Goal: Information Seeking & Learning: Learn about a topic

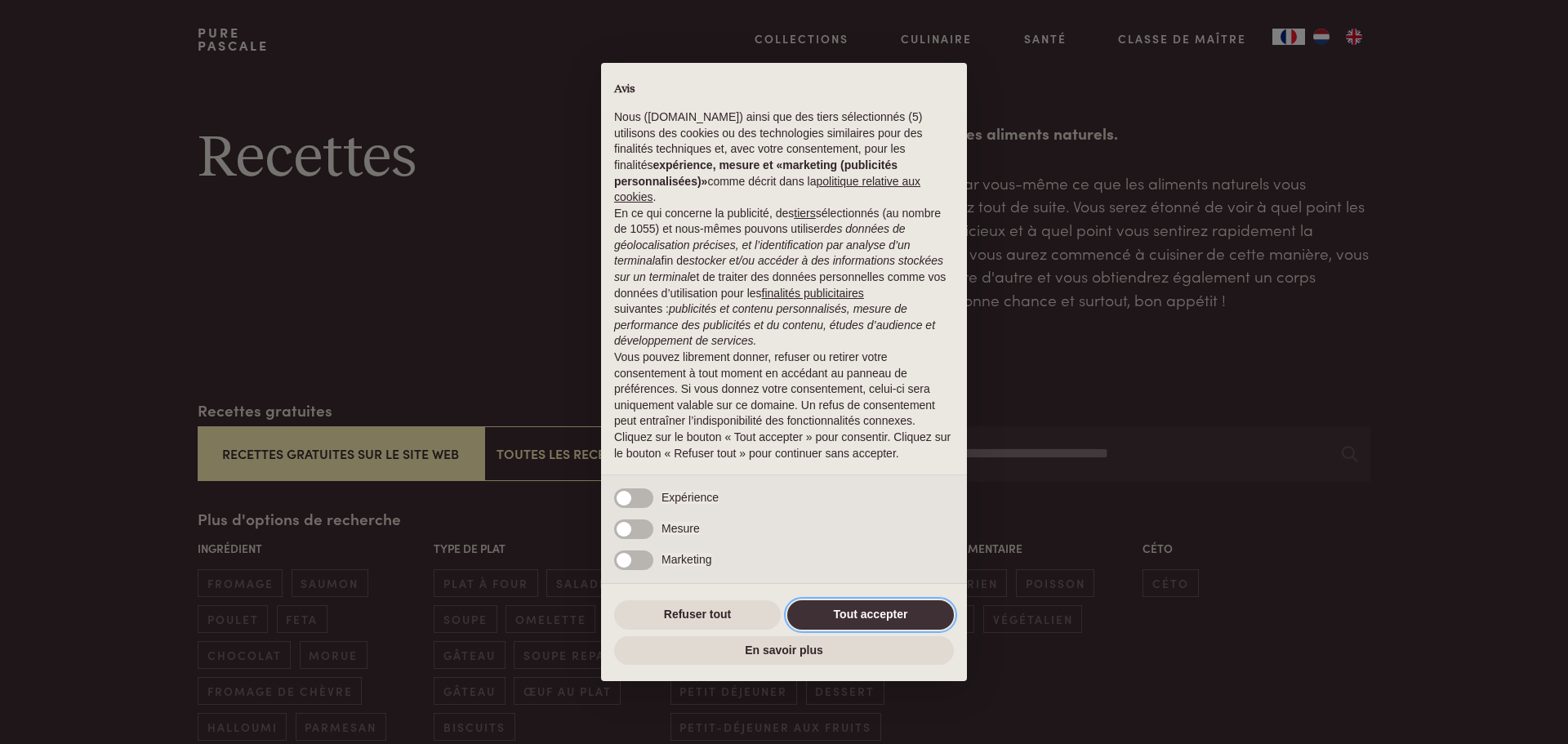
click at [874, 612] on button "Tout accepter" at bounding box center [870, 615] width 167 height 29
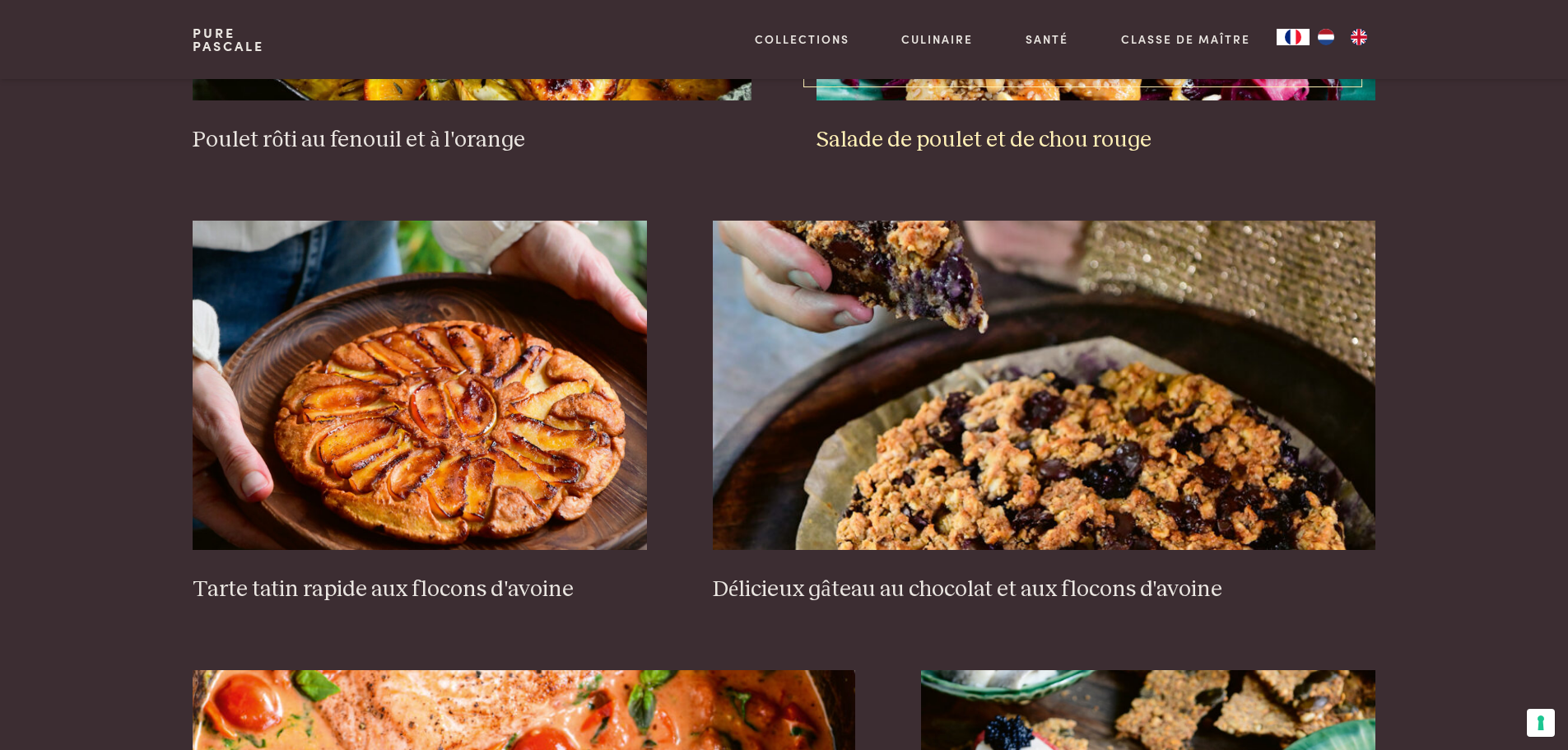
scroll to position [2470, 0]
click at [590, 417] on img at bounding box center [420, 383] width 454 height 329
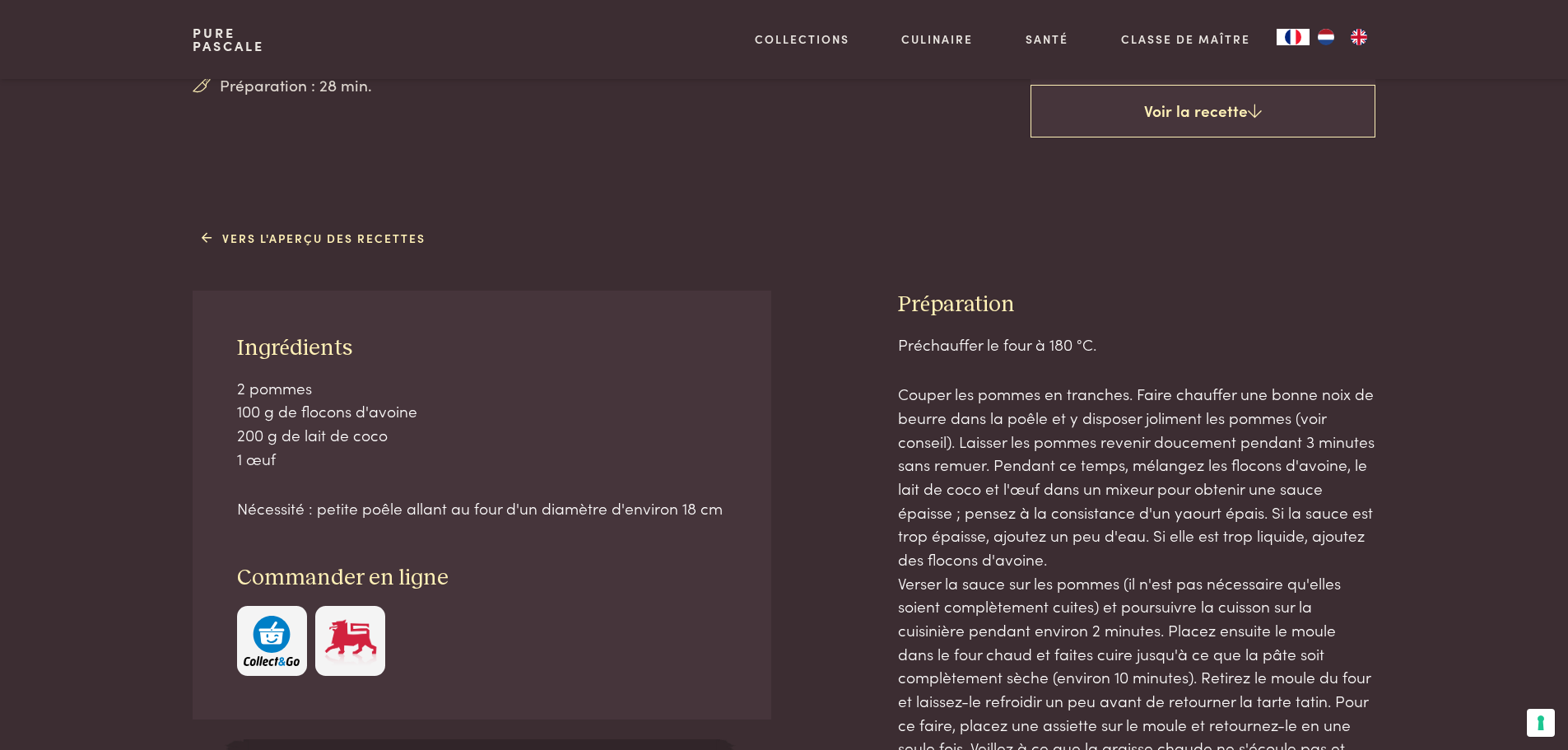
scroll to position [576, 0]
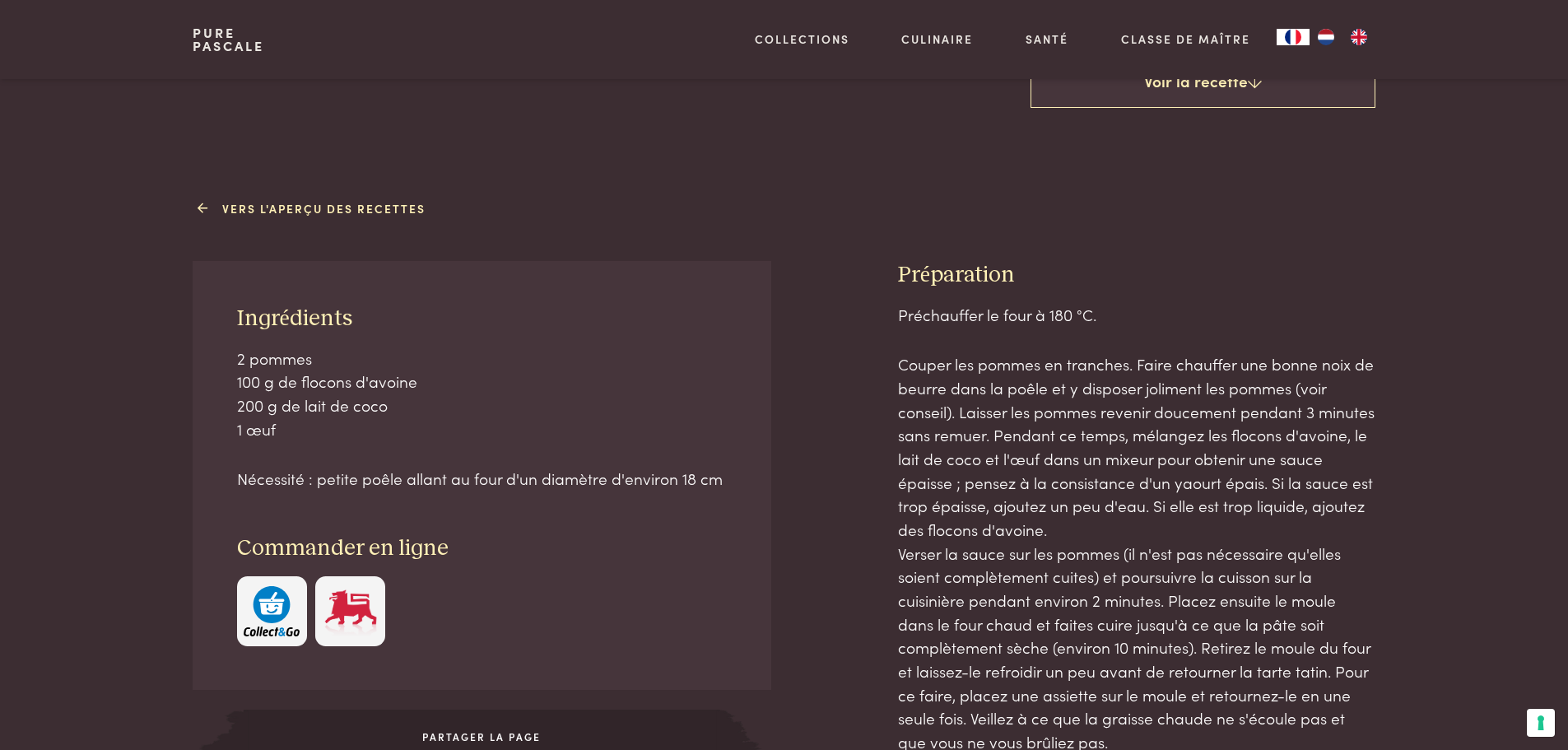
click at [298, 202] on link "Vers l'aperçu des recettes" at bounding box center [313, 208] width 224 height 17
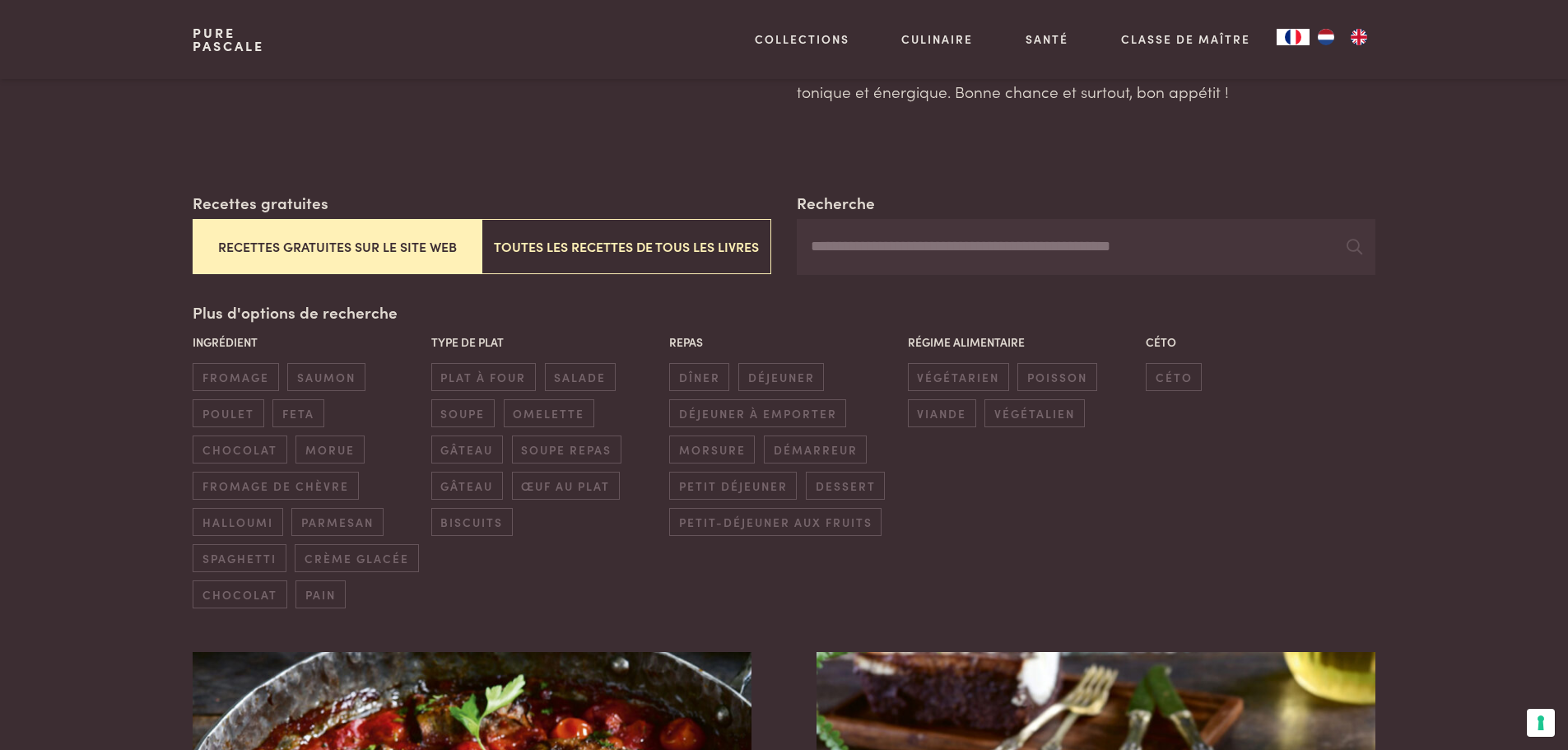
scroll to position [247, 0]
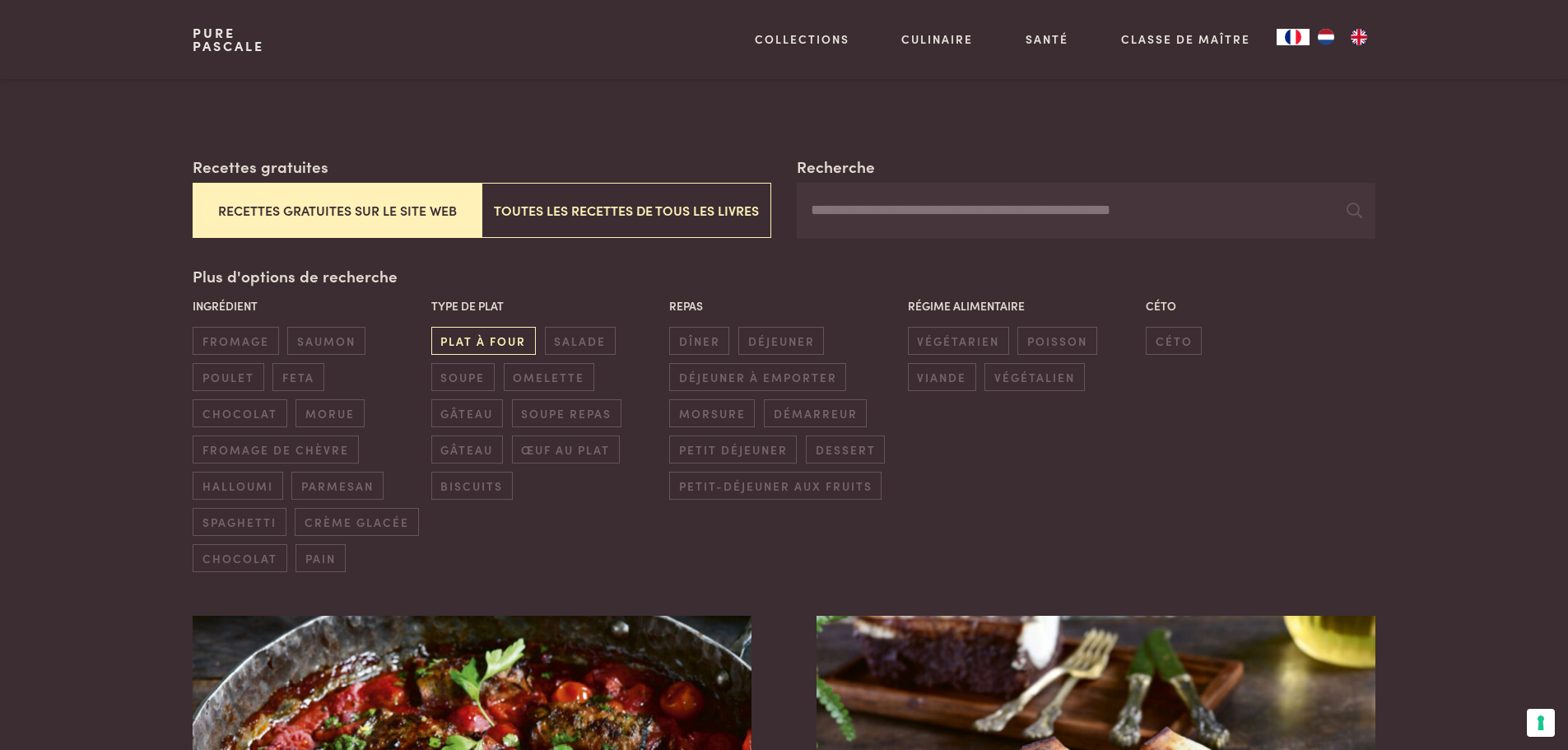
click at [485, 344] on span "plat à four" at bounding box center [484, 340] width 105 height 27
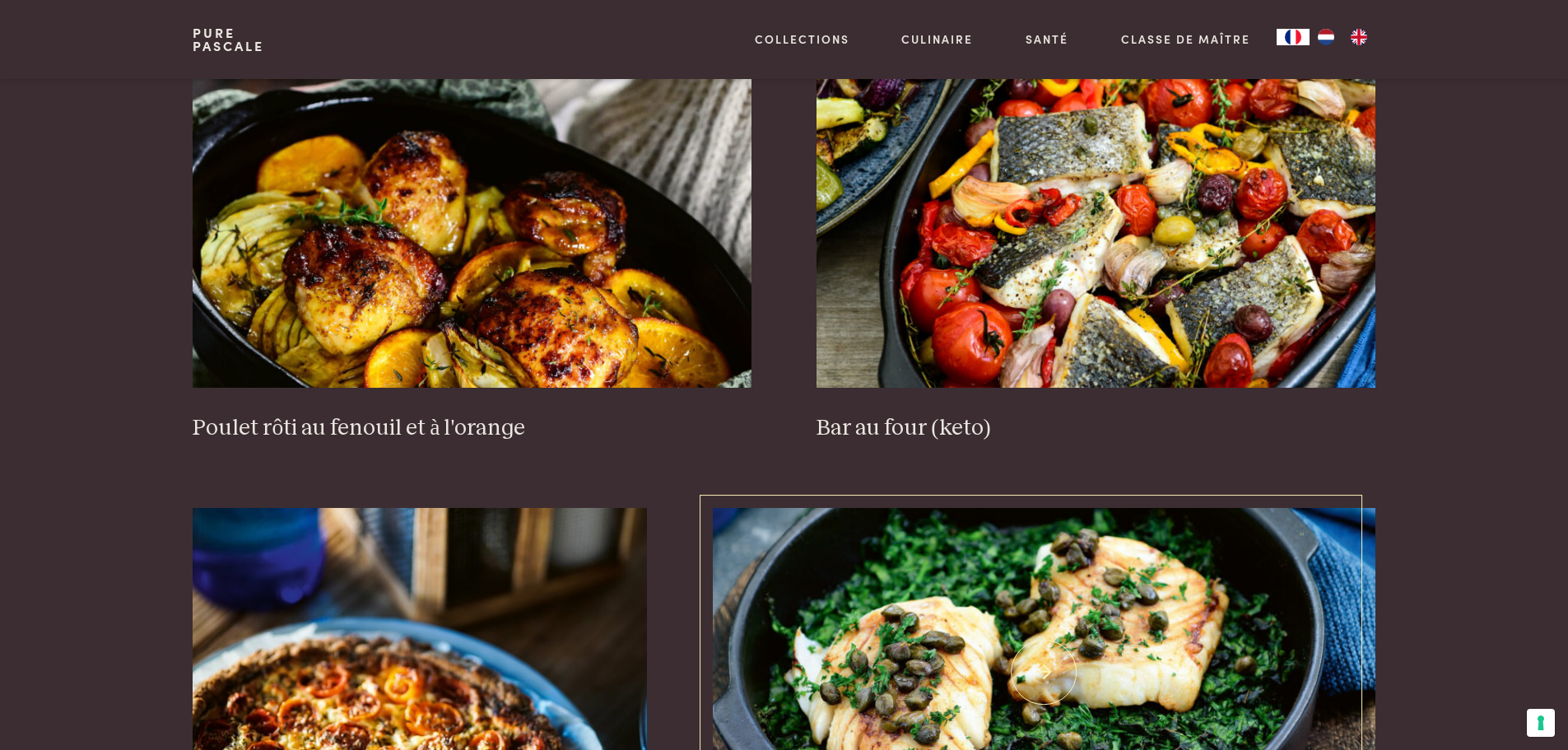
scroll to position [1060, 0]
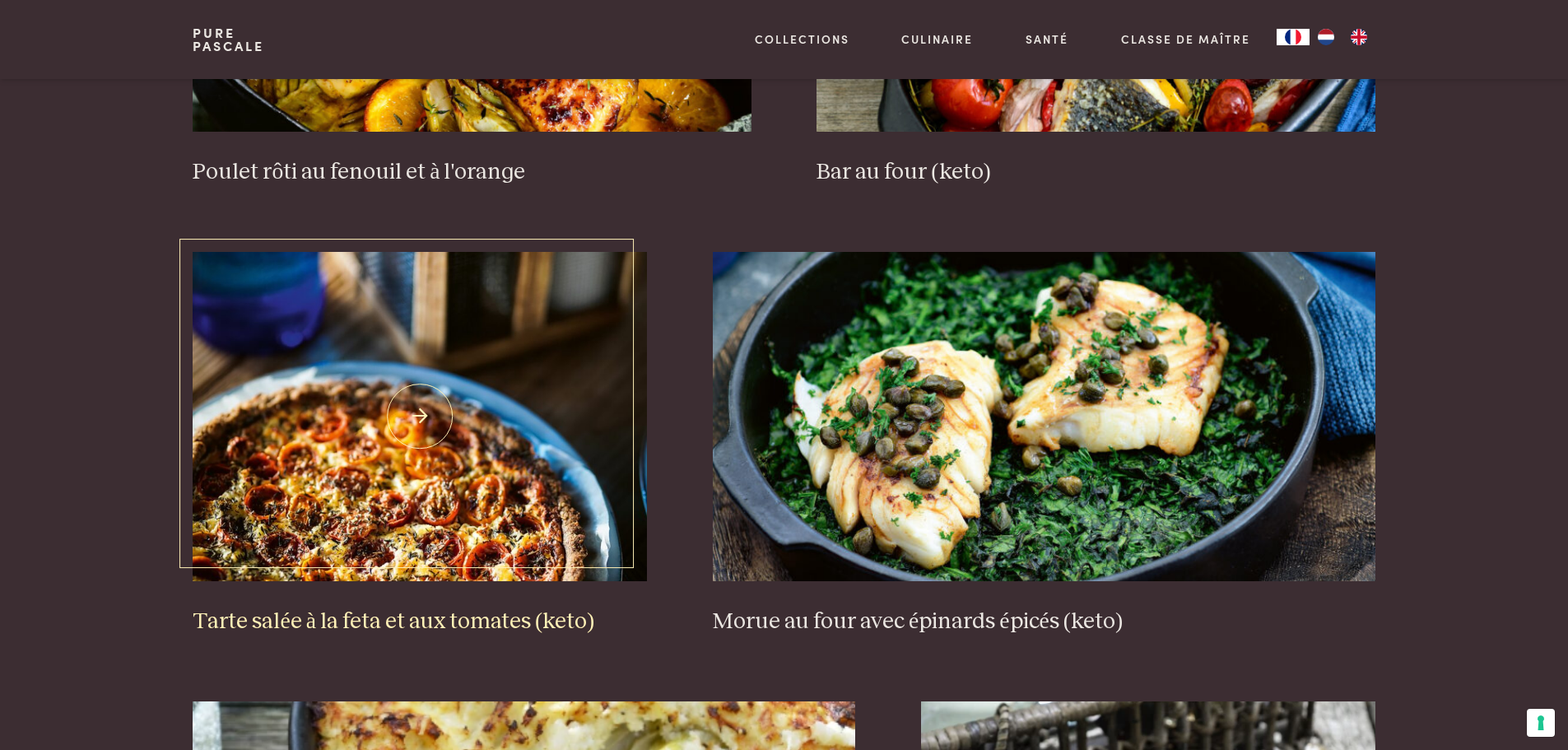
click at [531, 431] on img at bounding box center [420, 416] width 454 height 329
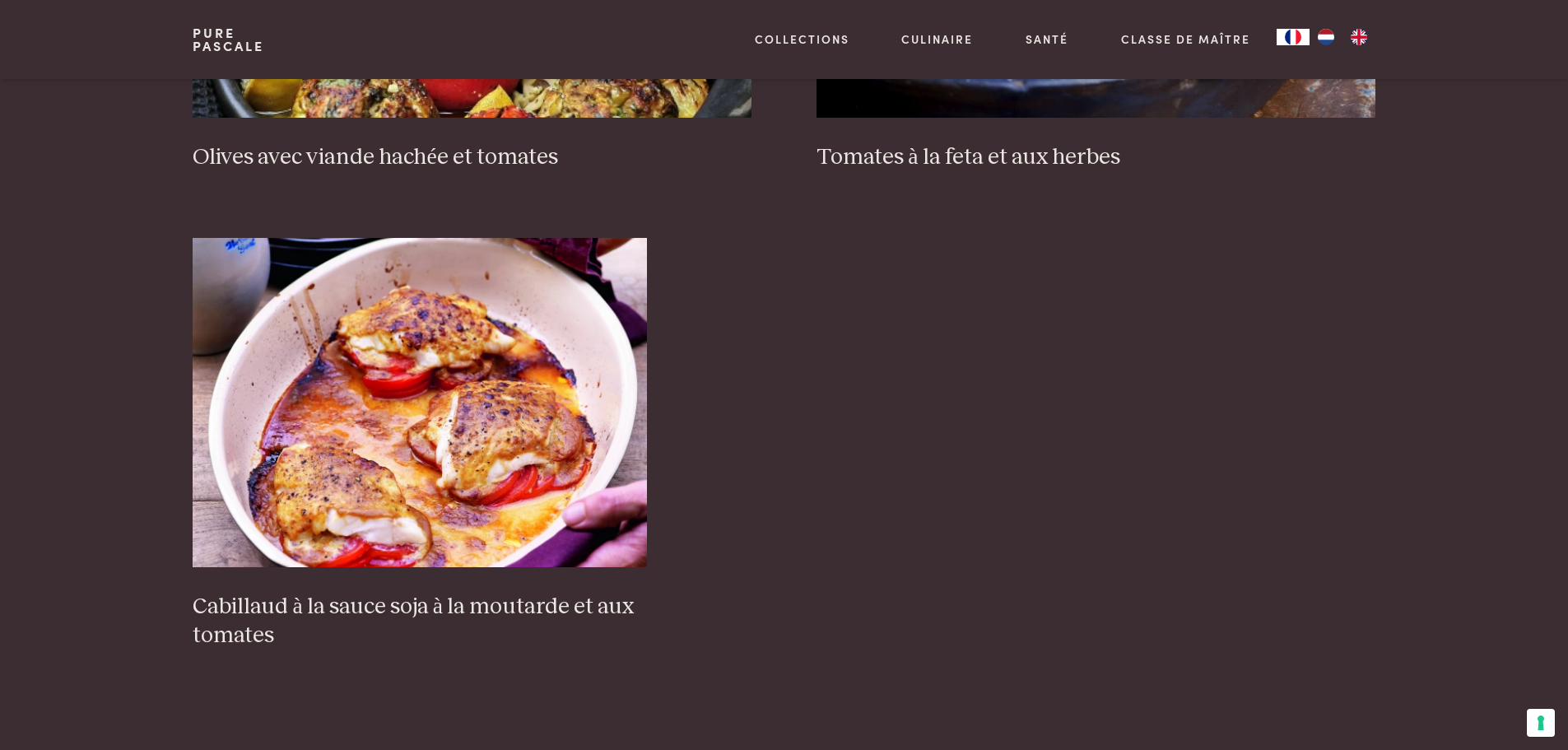
scroll to position [2460, 0]
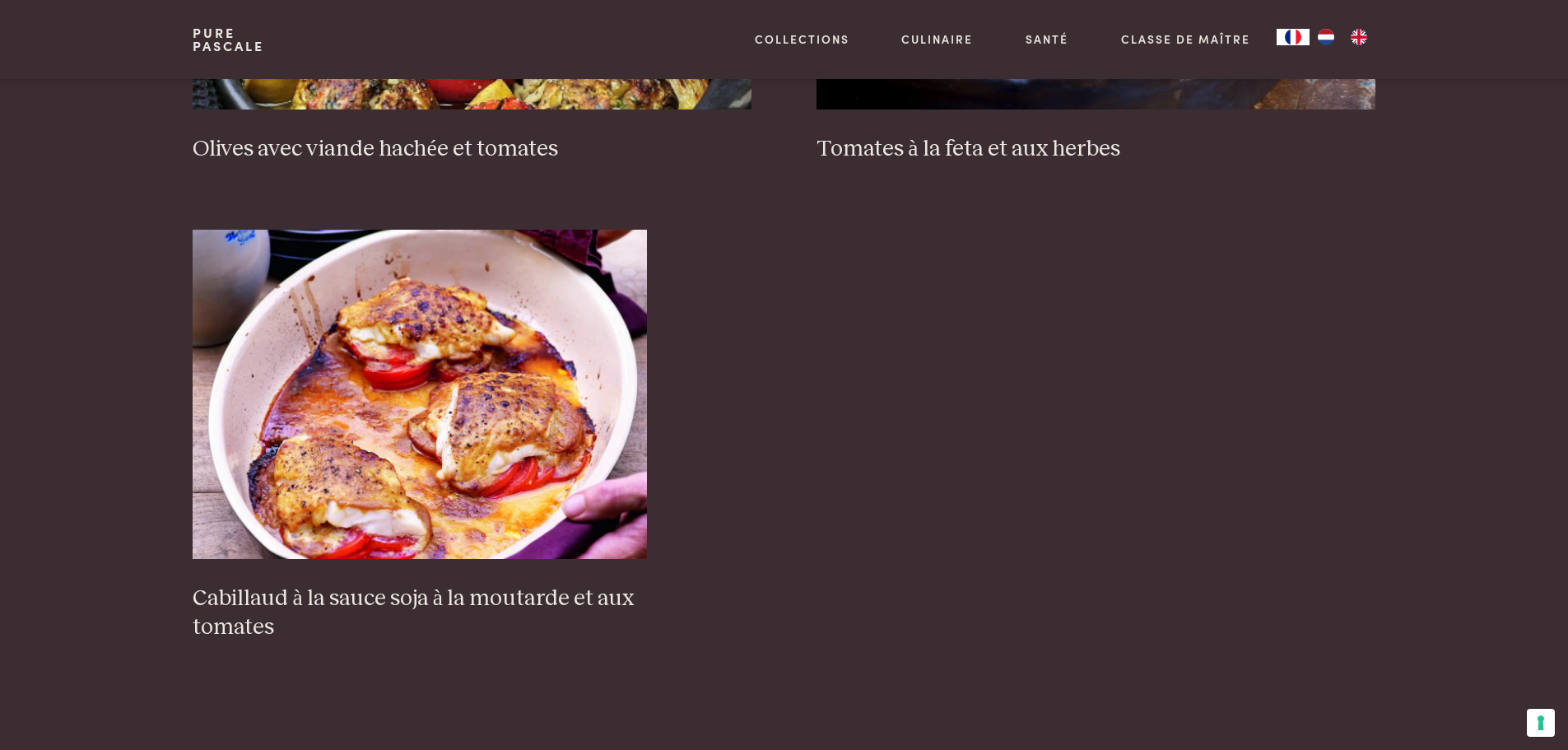
scroll to position [308, 0]
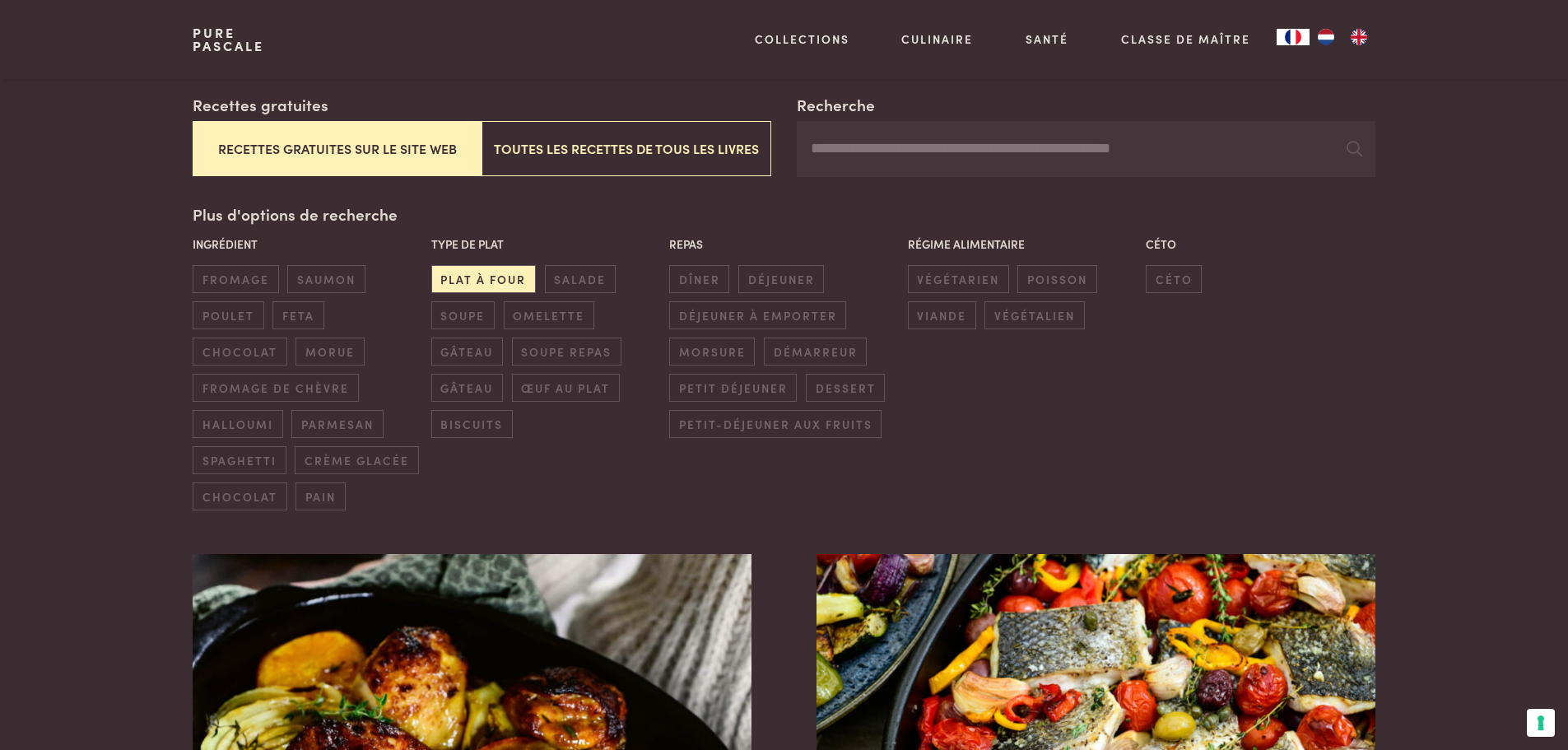
click at [987, 155] on input "Recherche" at bounding box center [1086, 148] width 578 height 56
type input "*******"
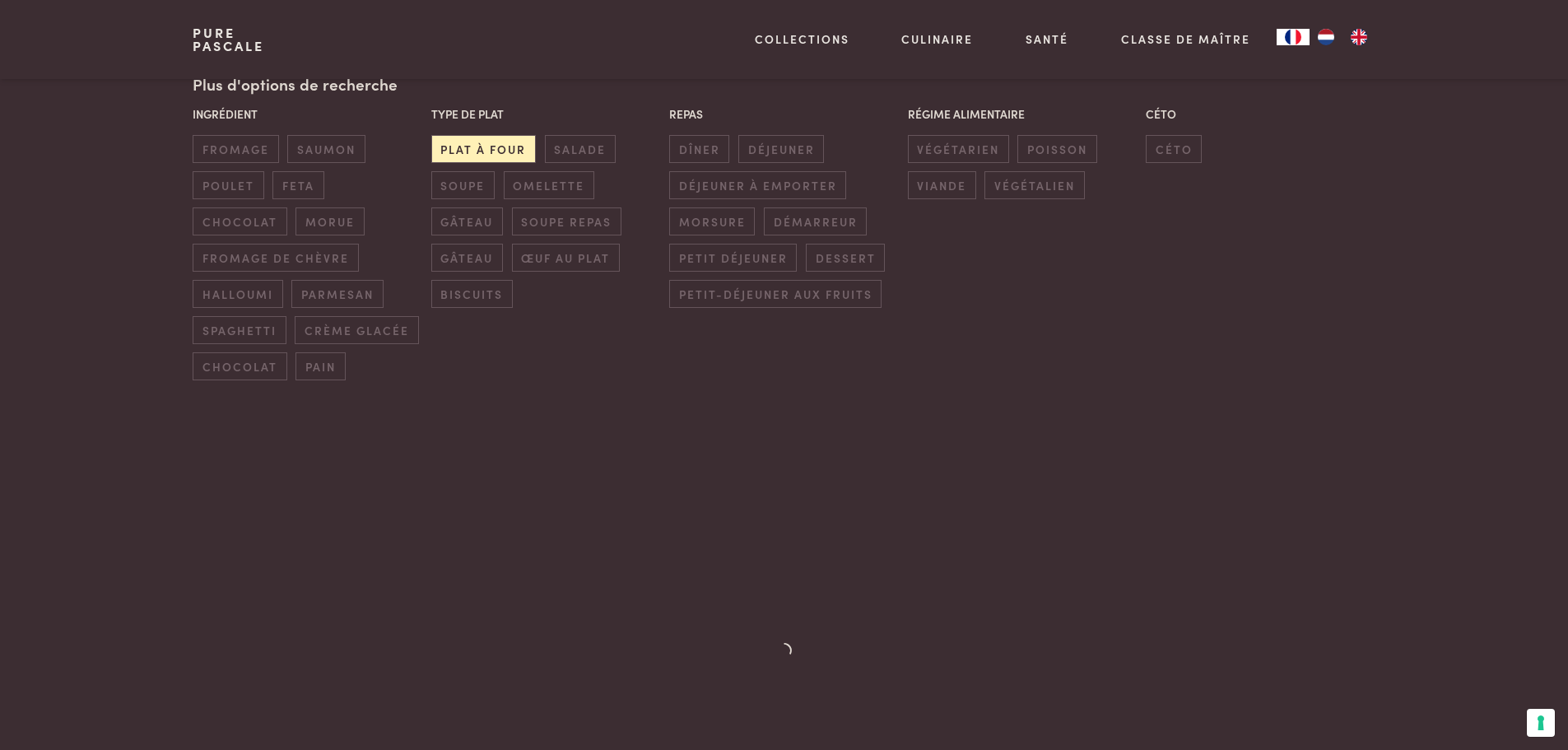
scroll to position [638, 0]
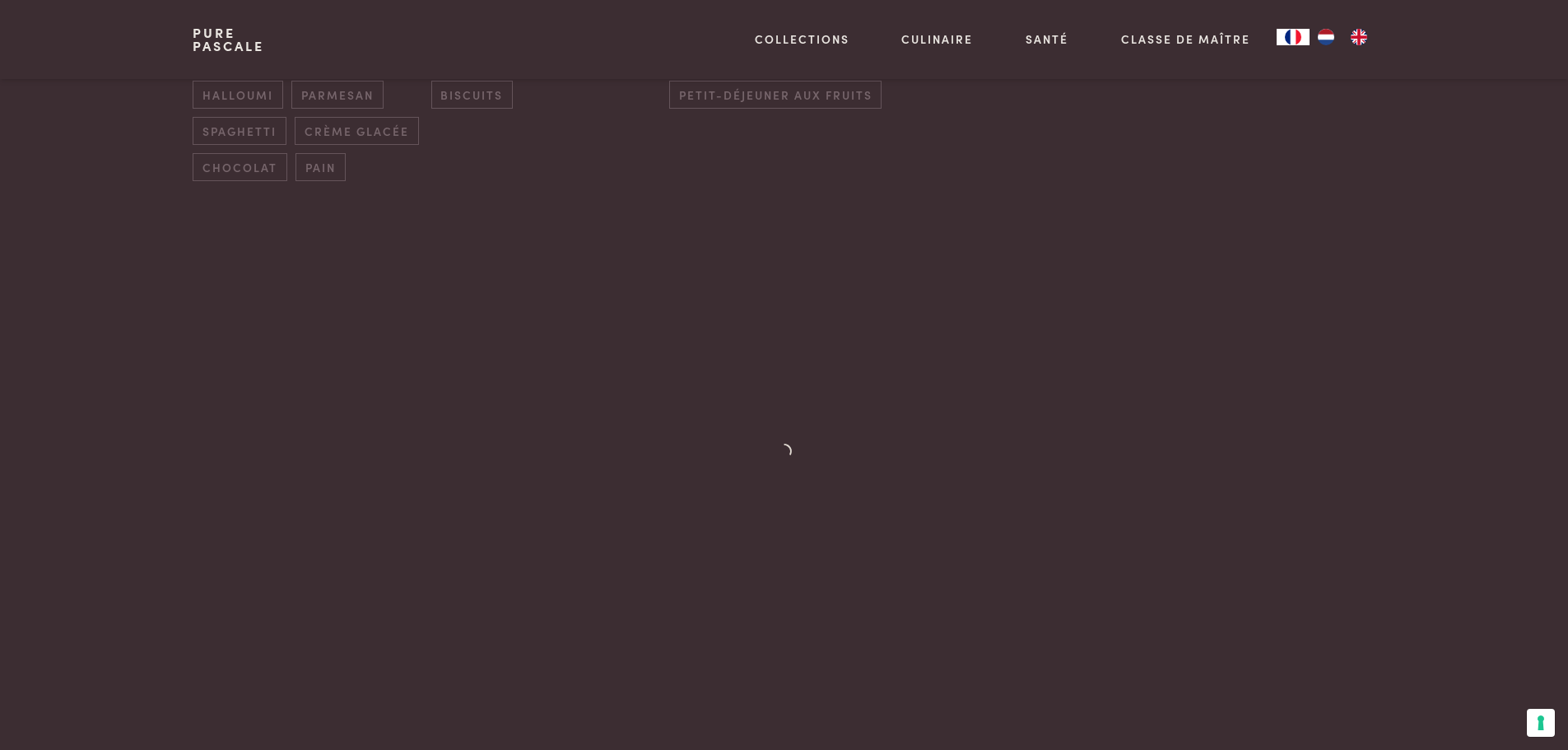
click at [1227, 508] on div at bounding box center [784, 477] width 1183 height 506
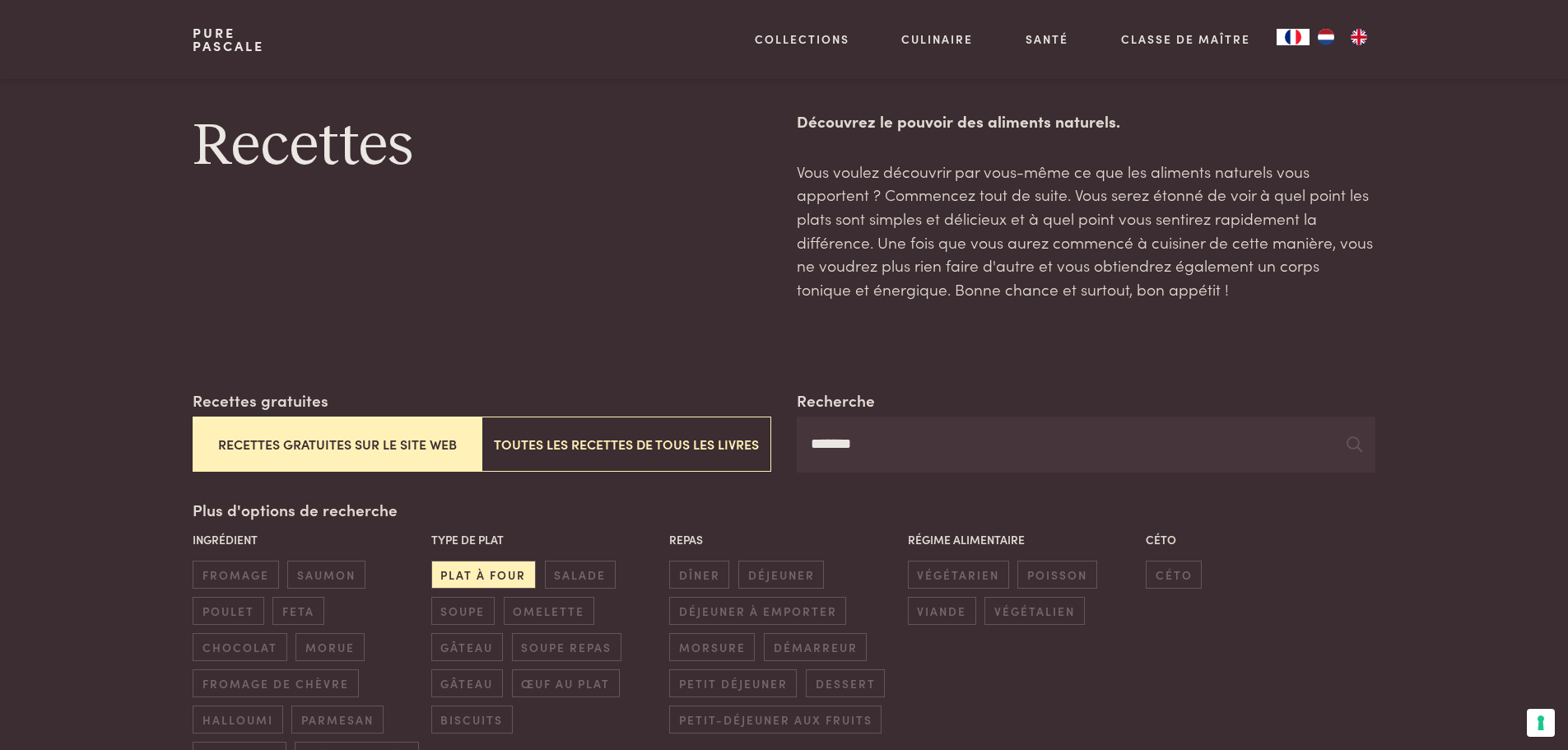
scroll to position [0, 0]
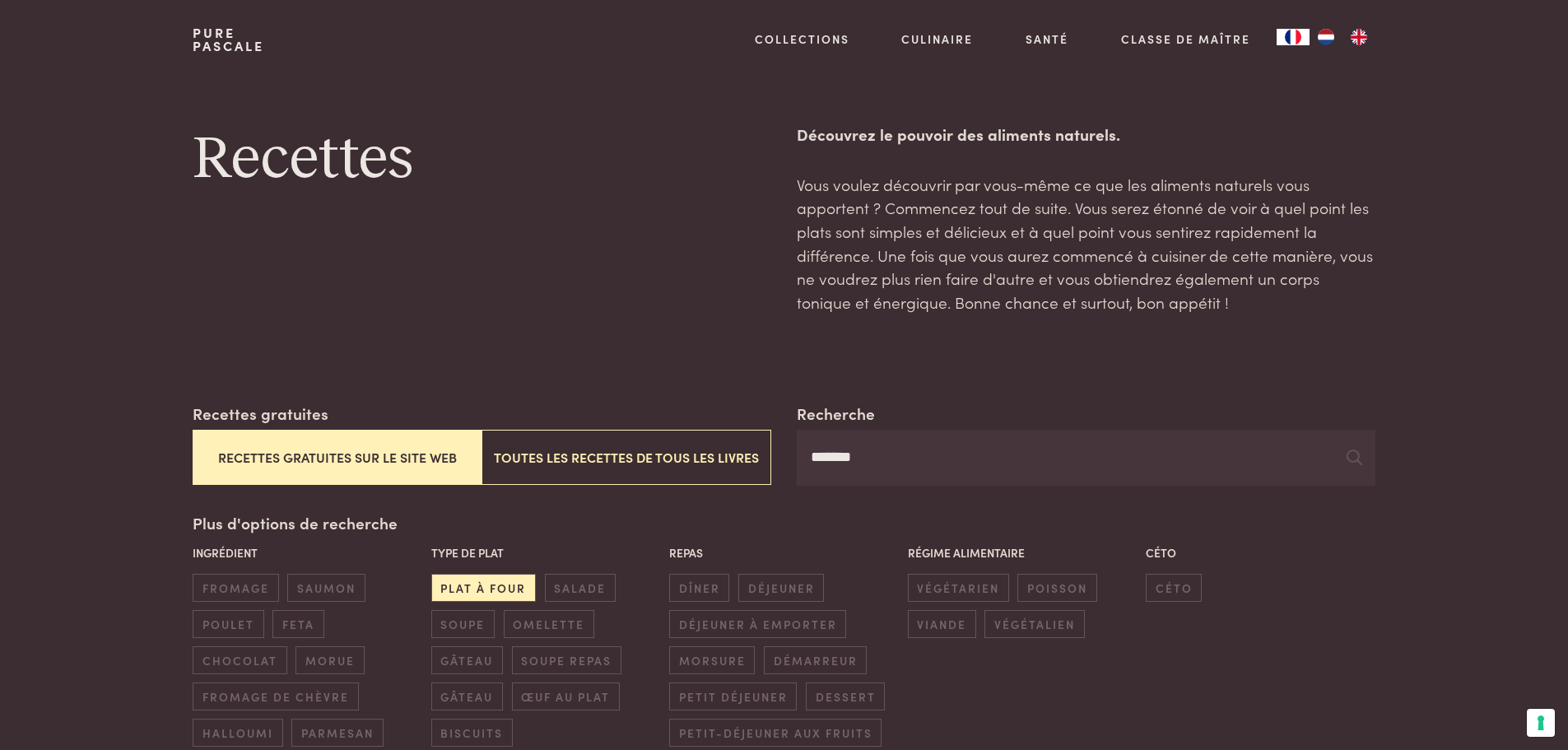
click at [980, 452] on input "*******" at bounding box center [1086, 458] width 578 height 56
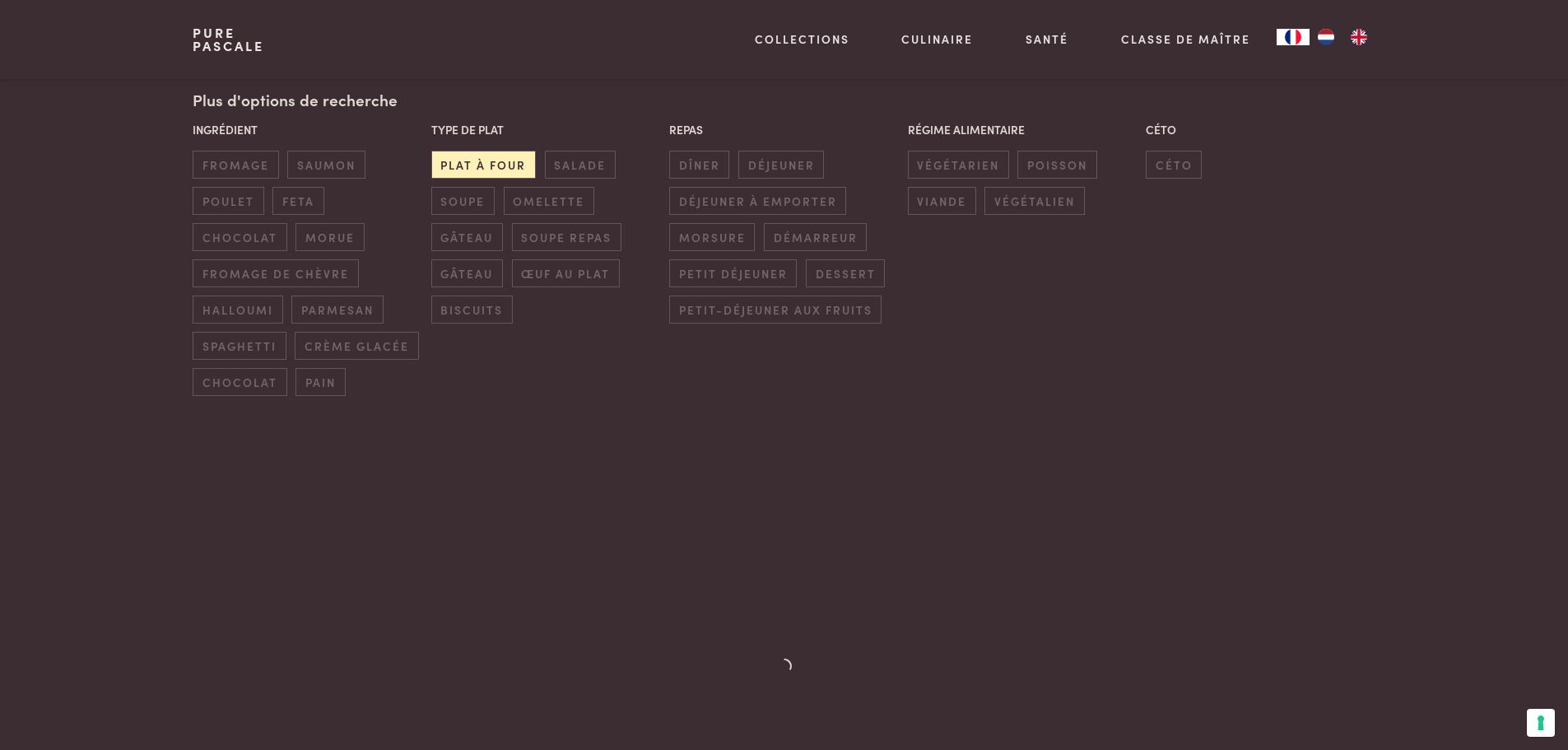
scroll to position [329, 0]
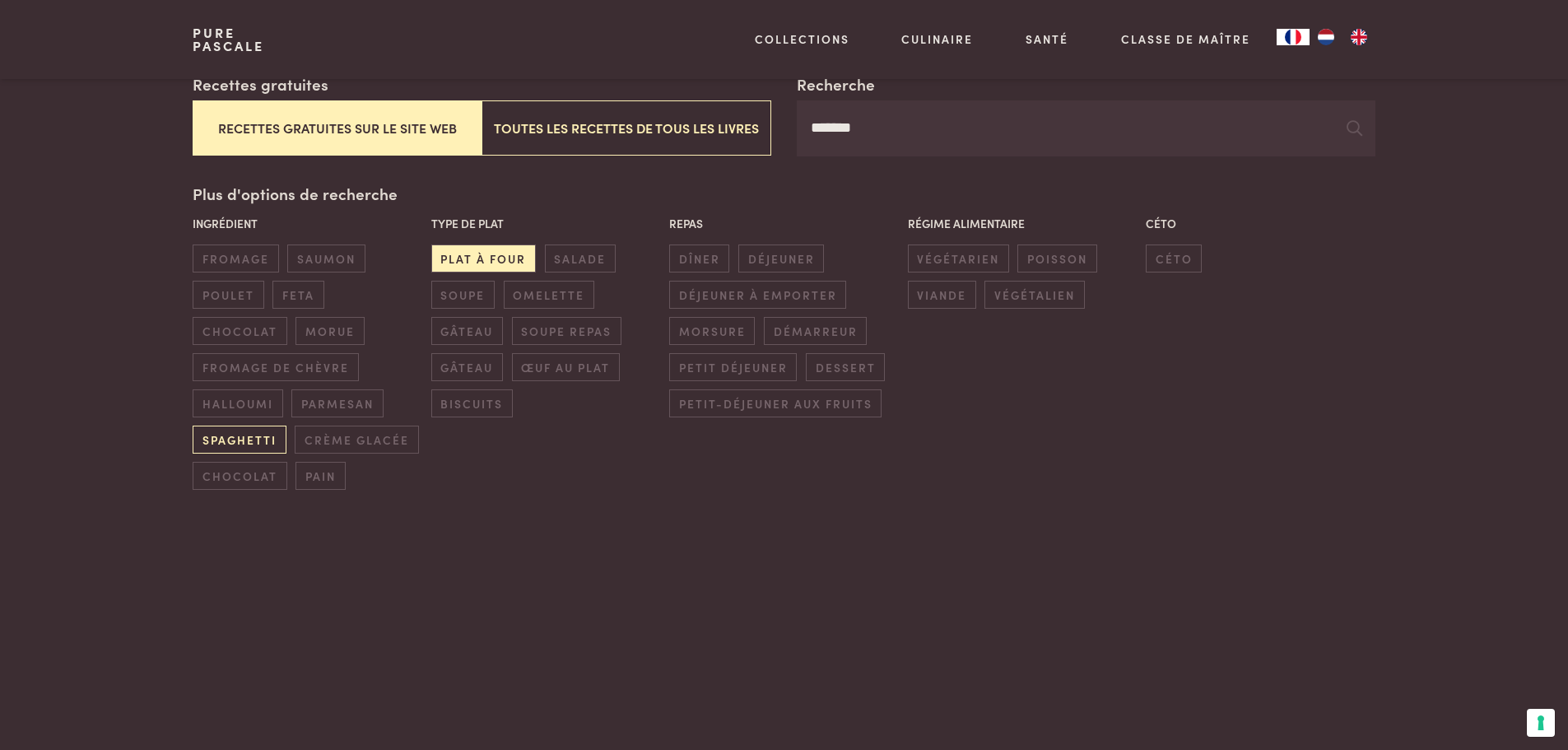
click at [248, 440] on span "spaghetti" at bounding box center [239, 439] width 93 height 27
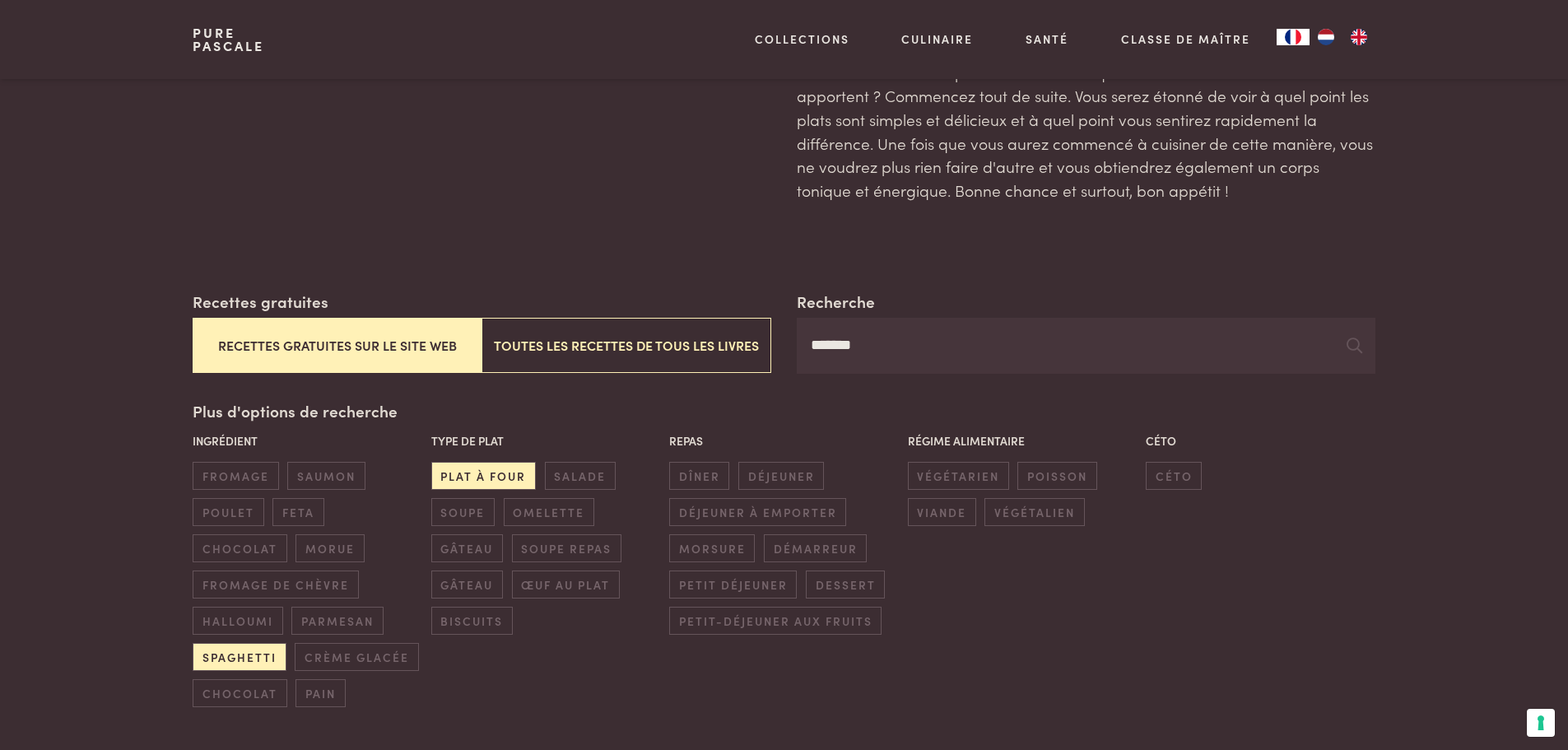
scroll to position [0, 0]
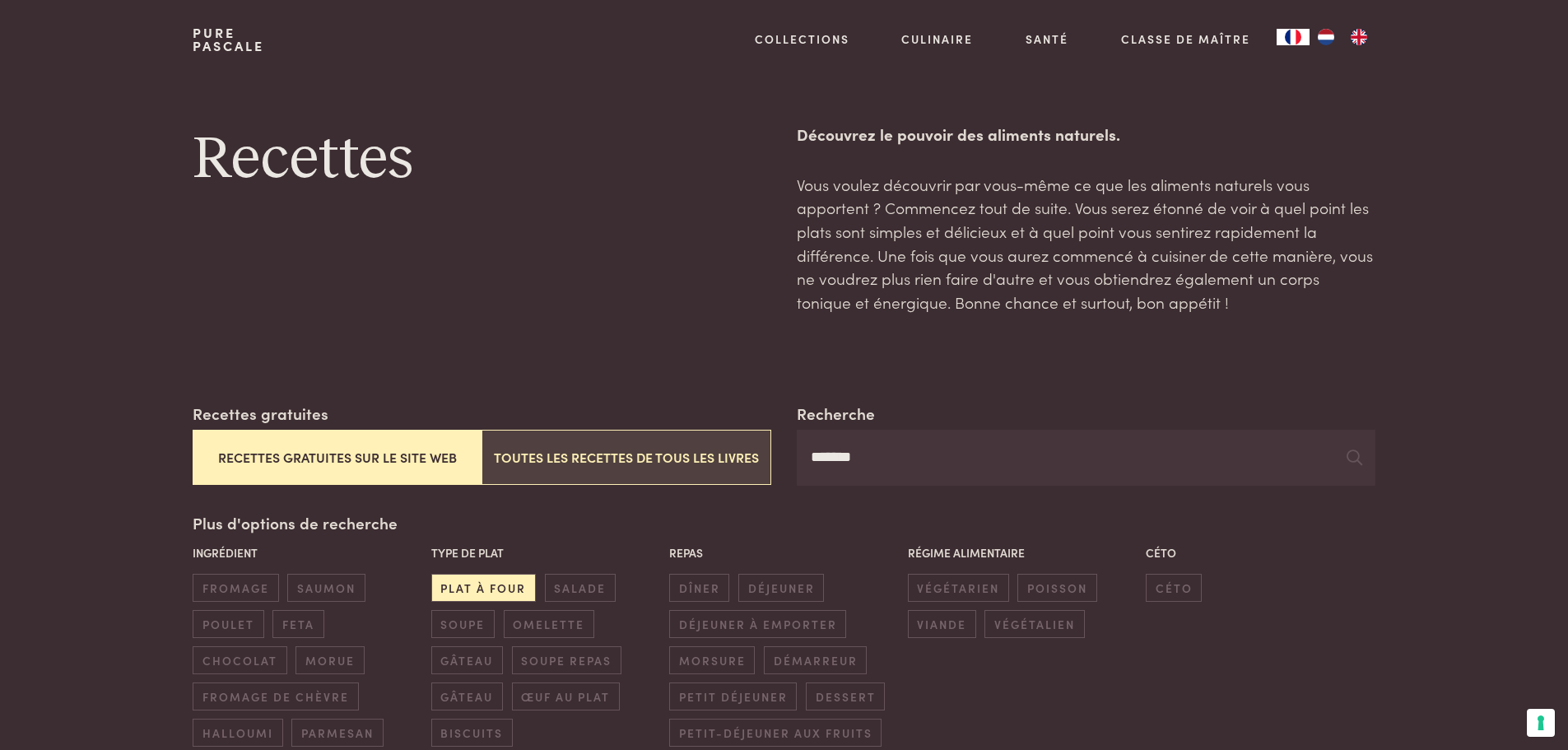
drag, startPoint x: 691, startPoint y: 461, endPoint x: 684, endPoint y: 467, distance: 9.2
click at [687, 462] on div "Recherche ******* Recettes gratuites Recettes gratuites sur le site web Toutes …" at bounding box center [784, 444] width 1183 height 84
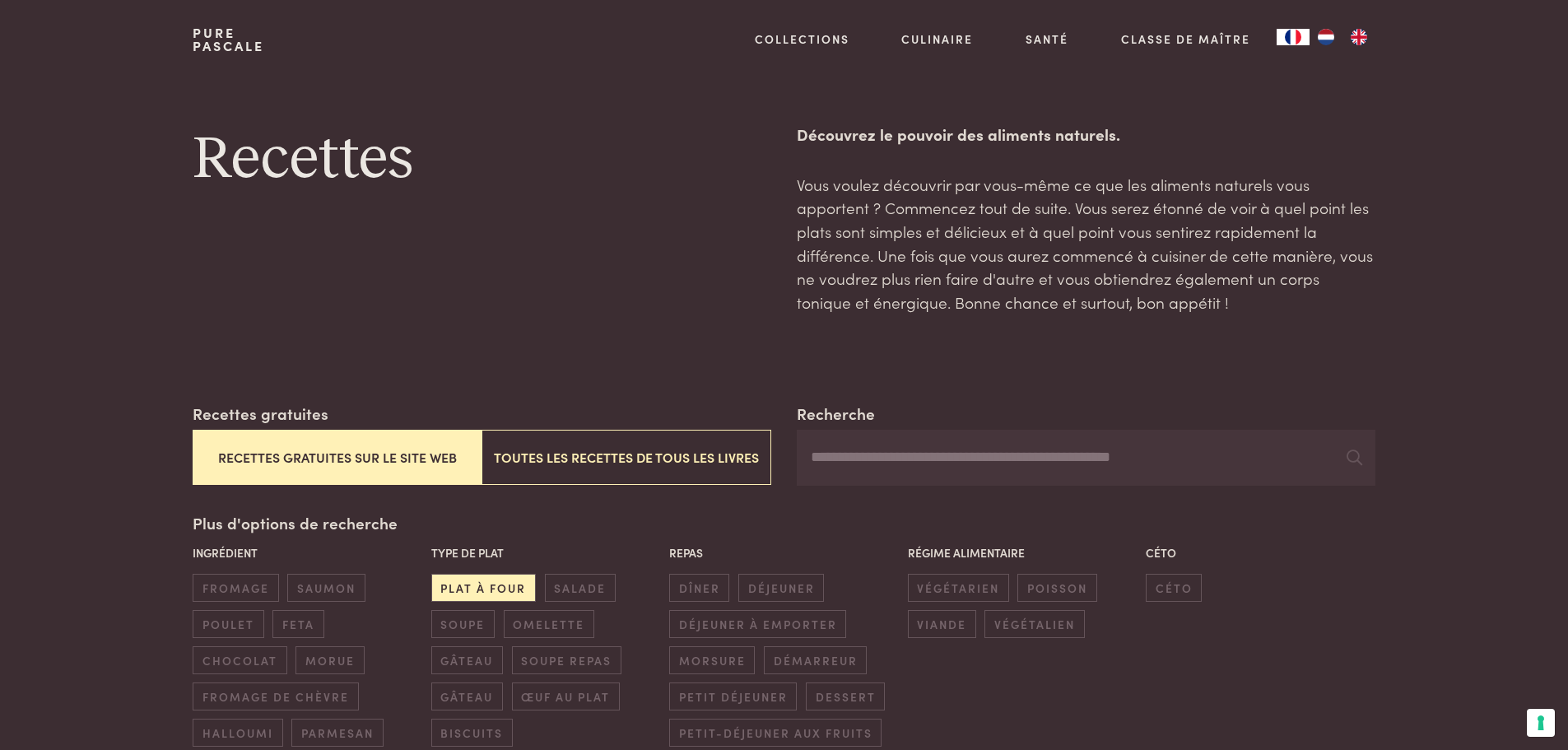
click at [1113, 713] on div "Ingrédient fromage saumon poulet feta chocolat morue fromage de chèvre halloumi…" at bounding box center [784, 681] width 1192 height 284
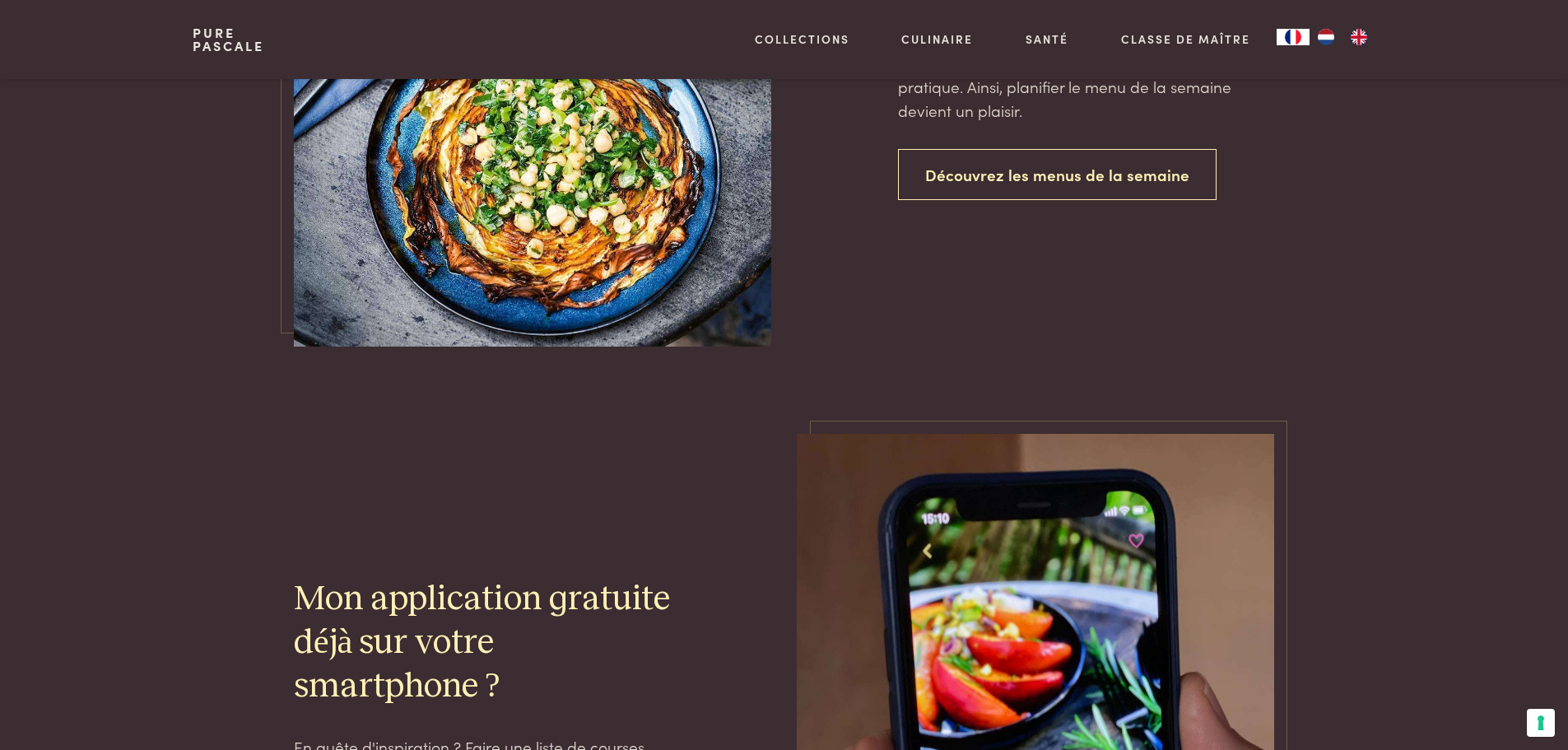
scroll to position [1317, 0]
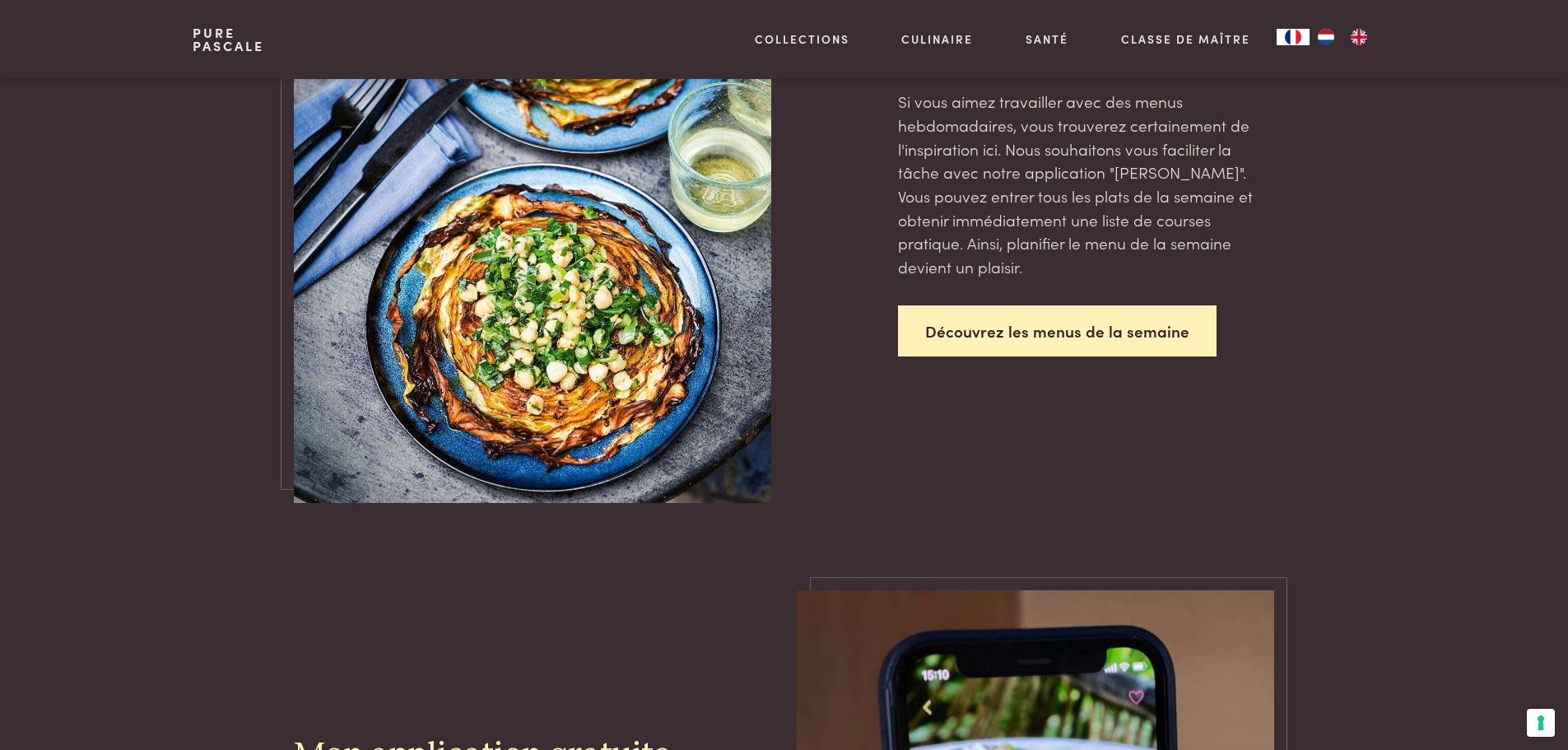
click at [1111, 333] on link "Découvrez les menus de la semaine" at bounding box center [1057, 331] width 318 height 51
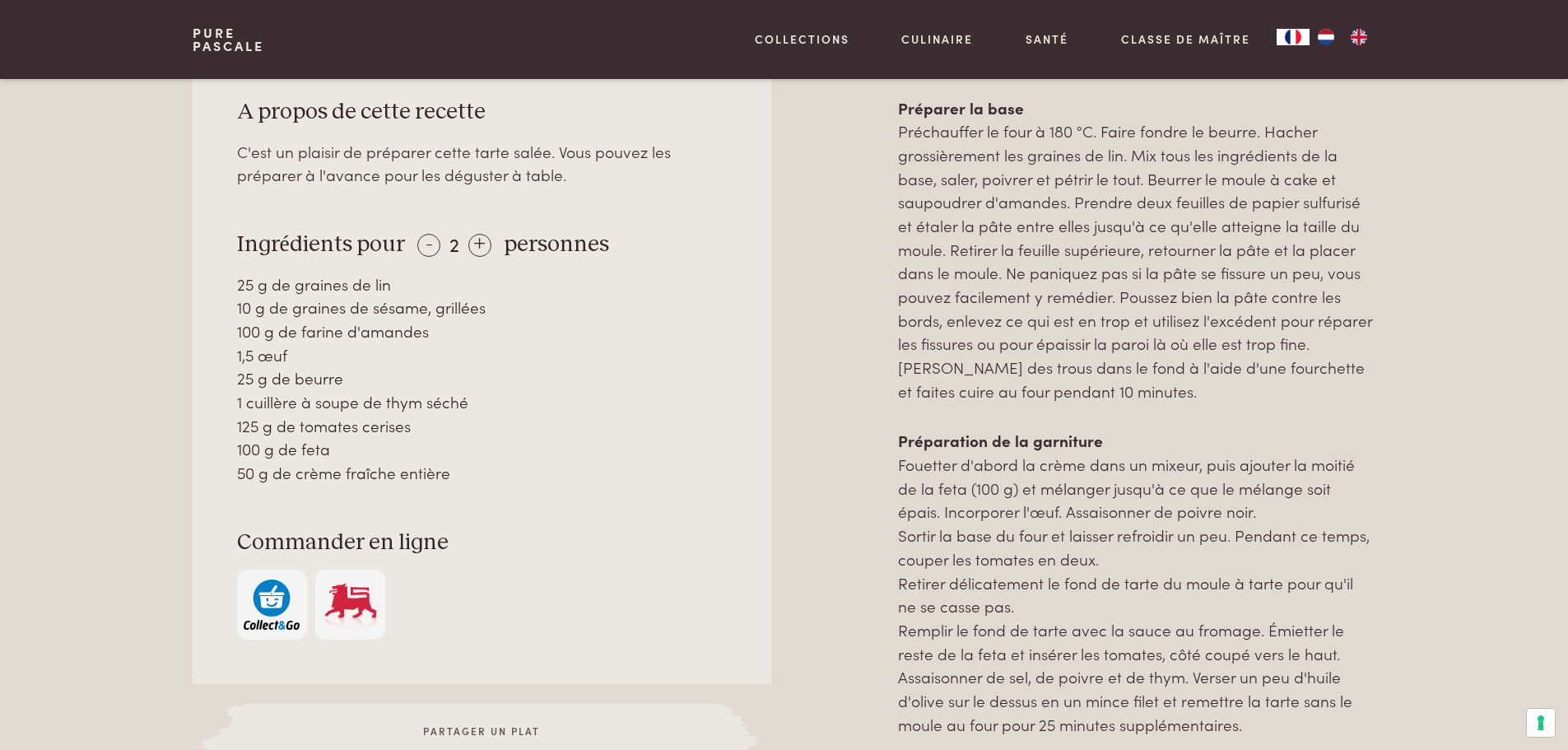
scroll to position [906, 0]
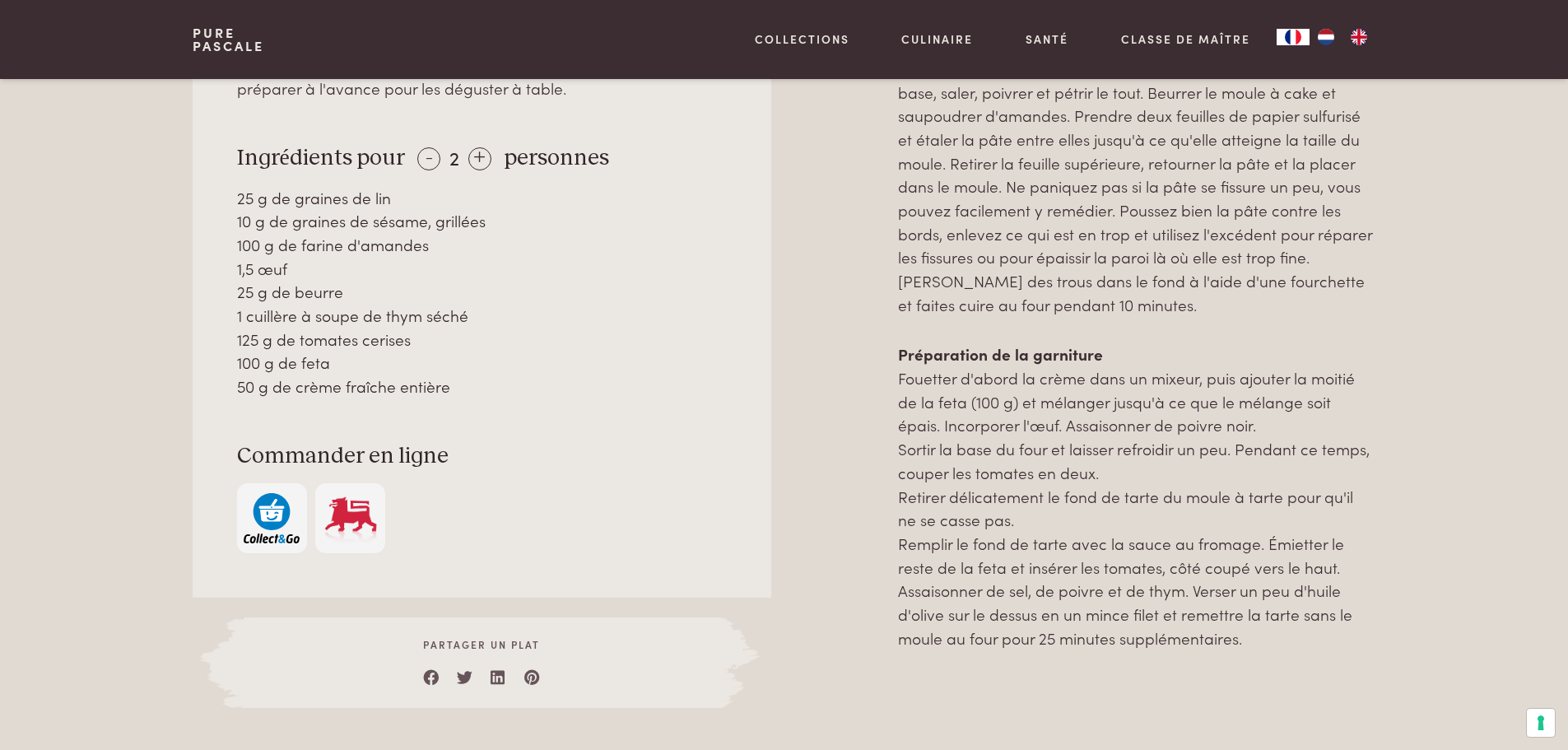
click at [253, 526] on img "button" at bounding box center [272, 518] width 56 height 50
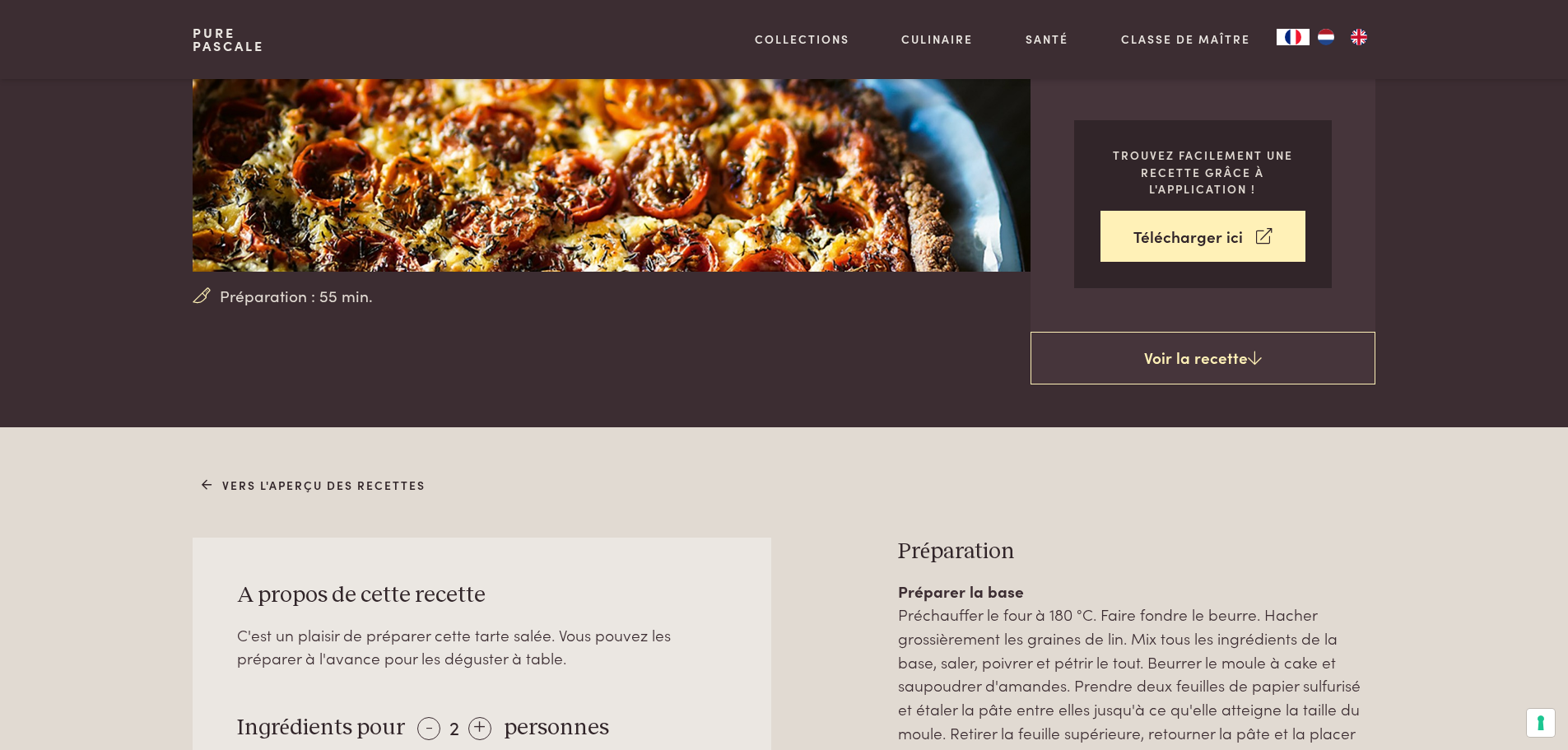
scroll to position [329, 0]
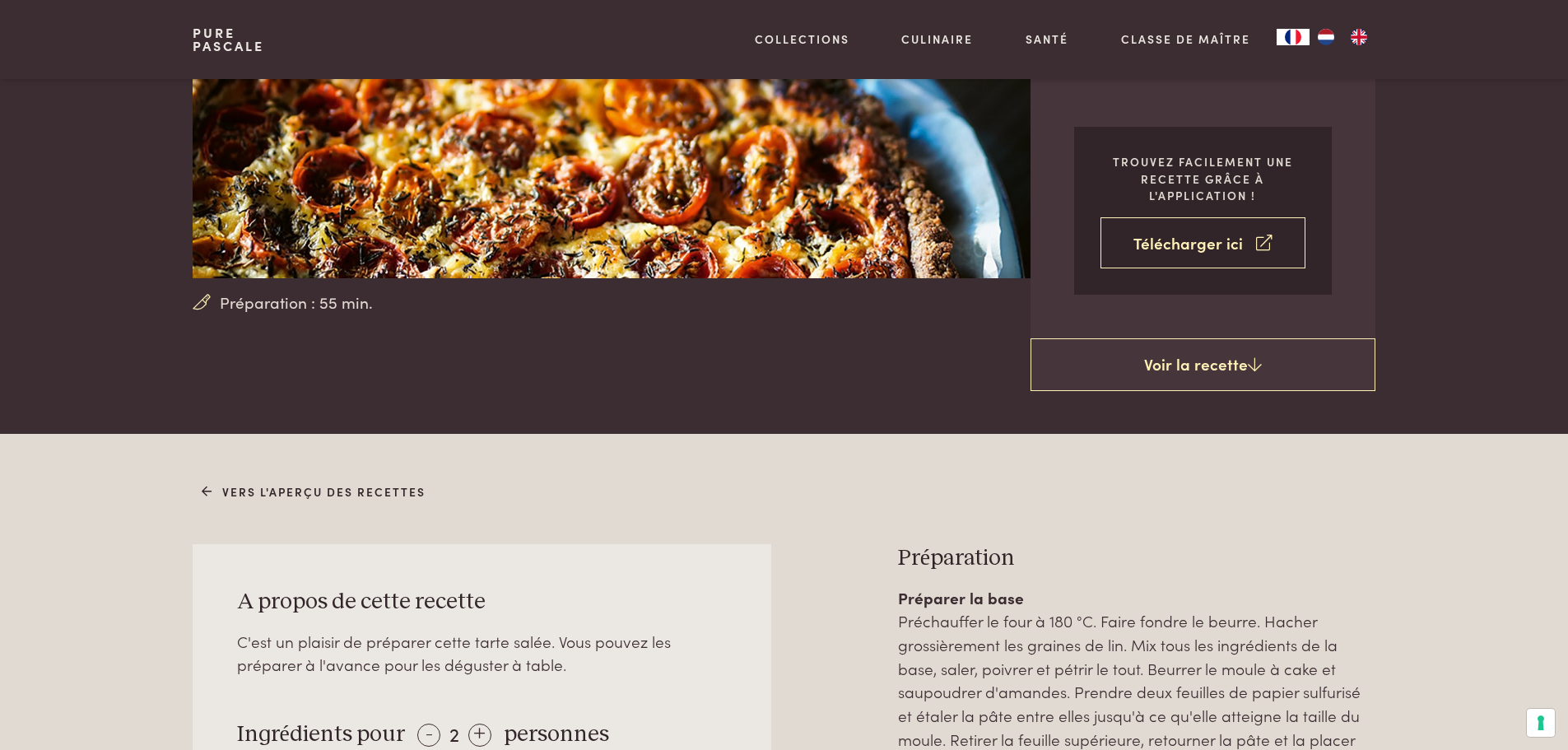
click at [1220, 241] on link "Télécharger ici" at bounding box center [1202, 243] width 205 height 51
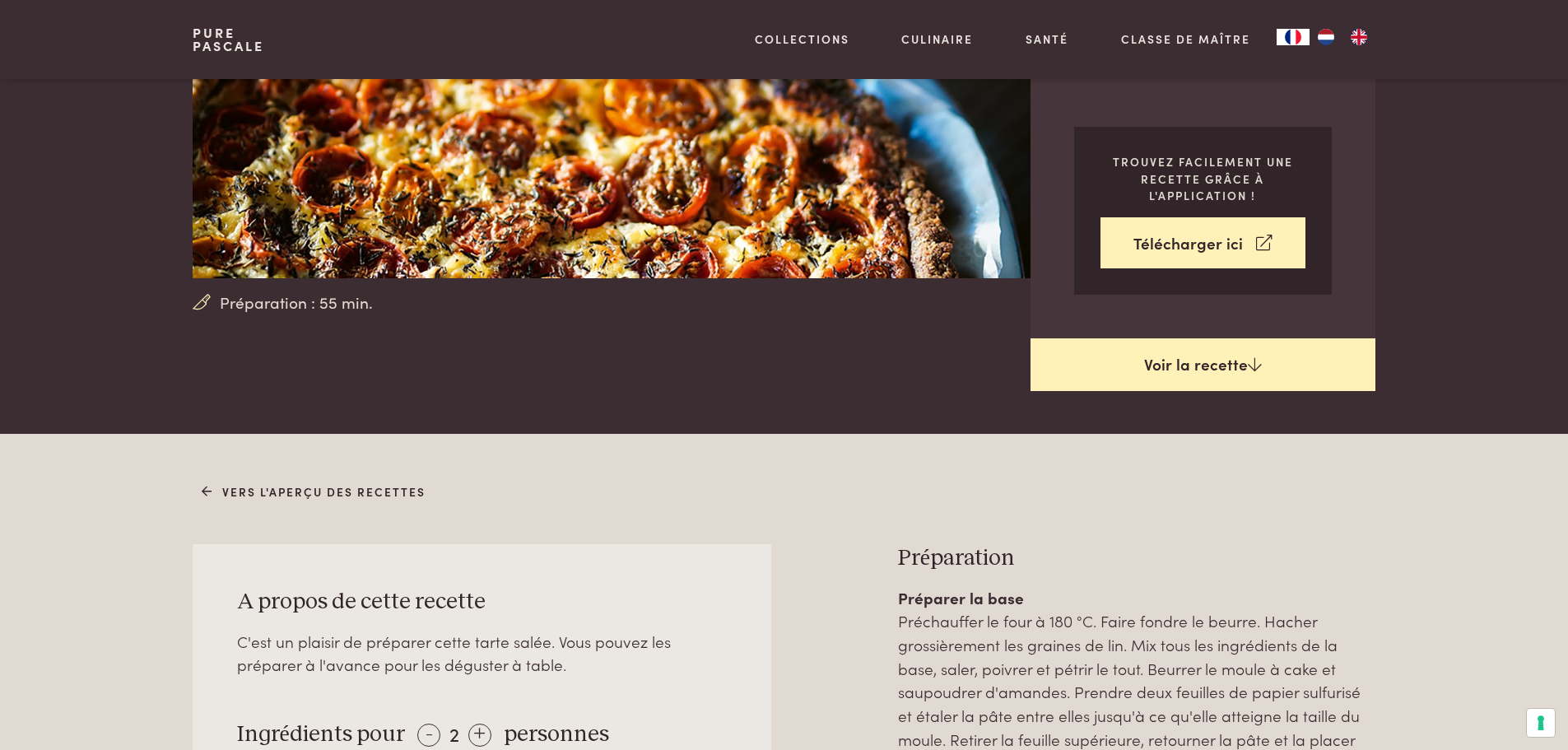
click at [1286, 338] on div "Tarte salée à la feta et aux tomates (keto) déjeuner céto plat à four fromage v…" at bounding box center [1202, 96] width 345 height 591
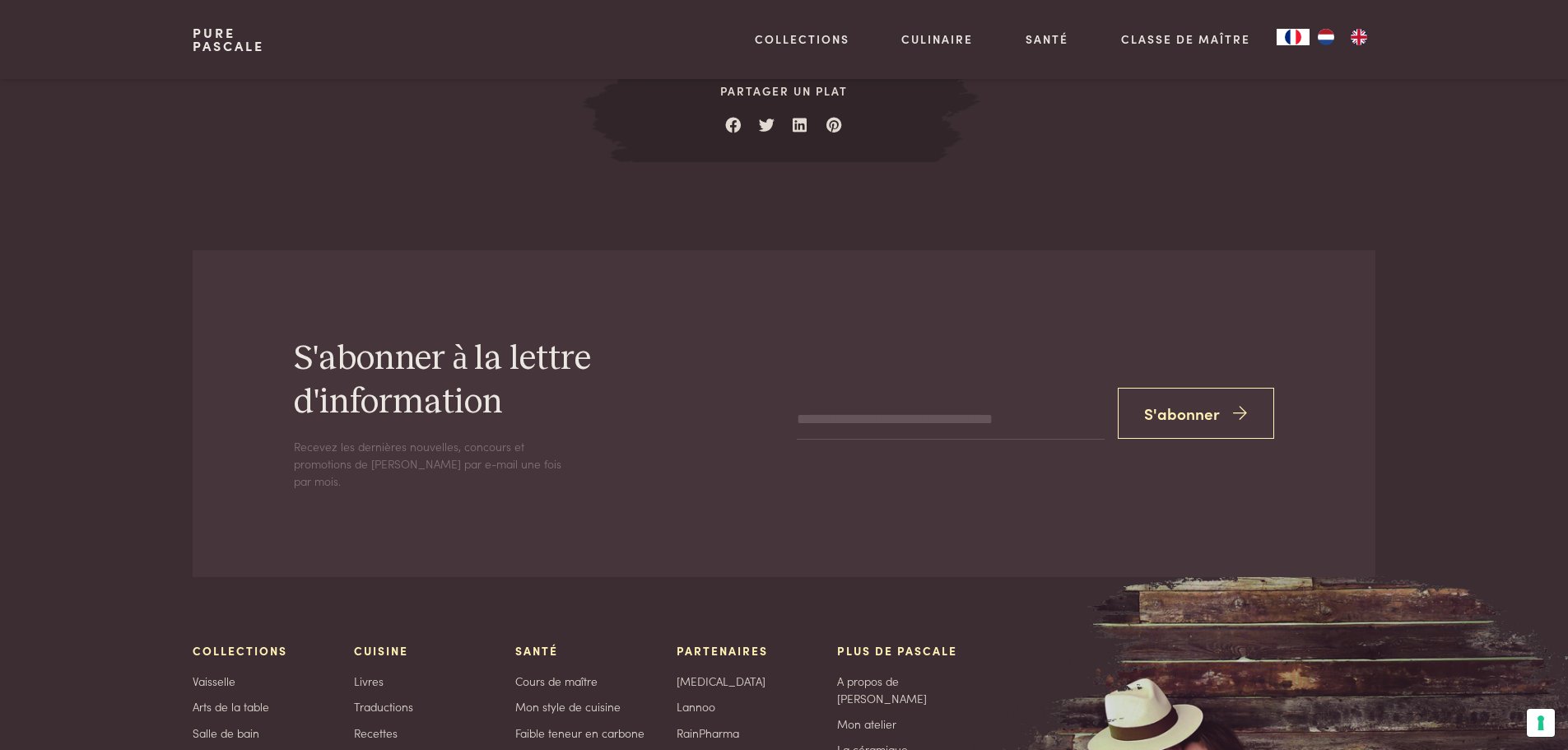
scroll to position [2487, 0]
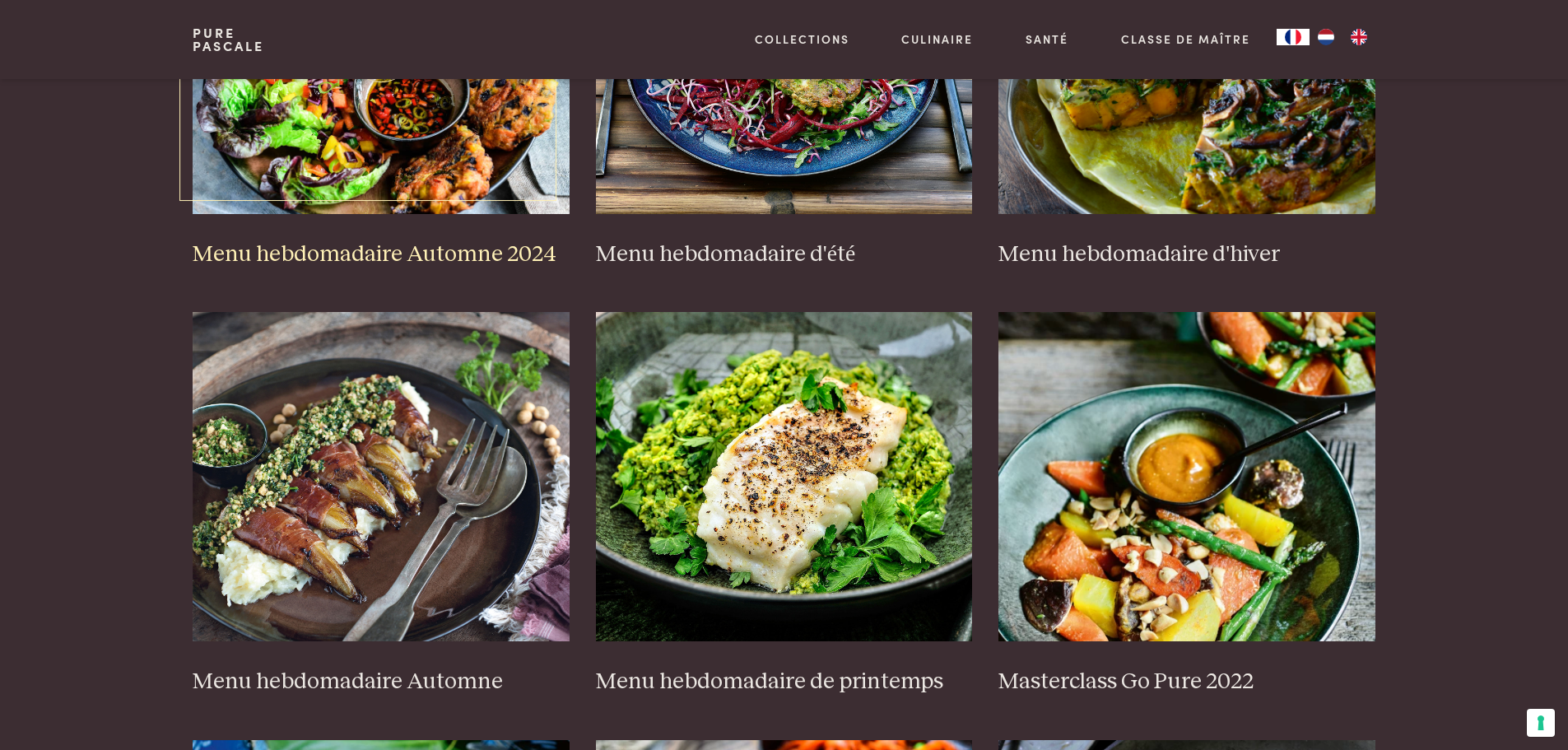
scroll to position [329, 0]
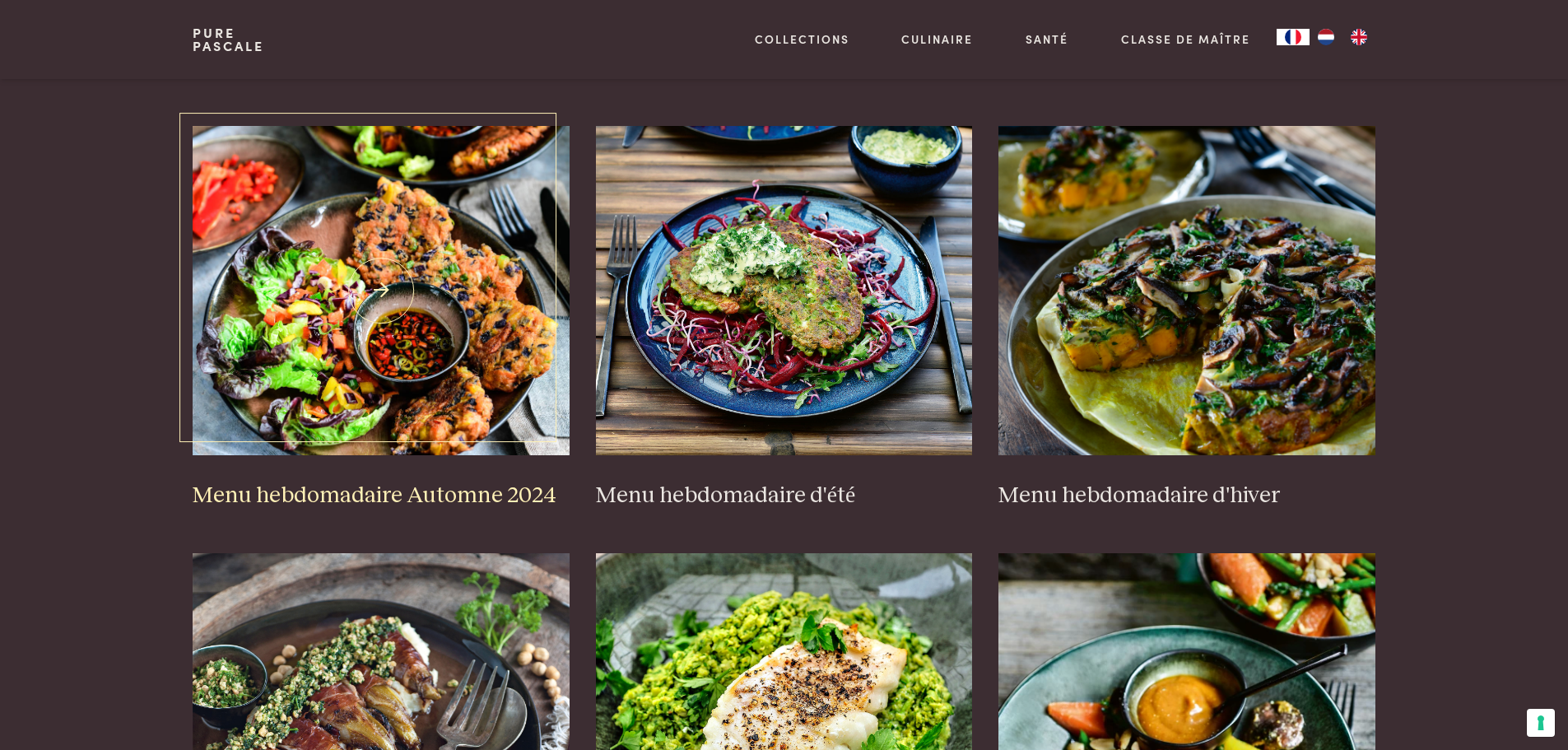
click at [409, 496] on h3 "Menu hebdomadaire Automne 2024" at bounding box center [381, 495] width 377 height 29
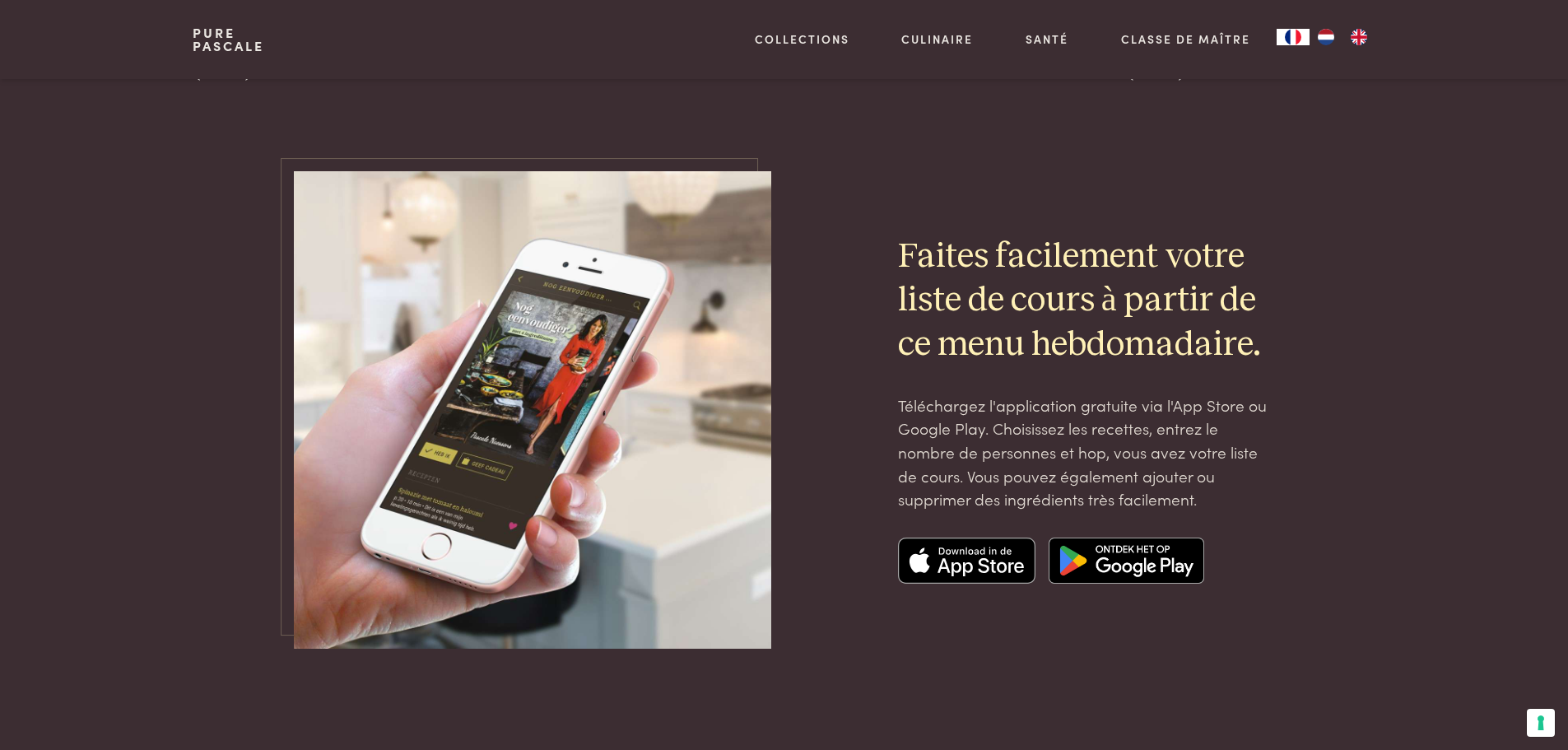
scroll to position [5435, 0]
